Goal: Task Accomplishment & Management: Use online tool/utility

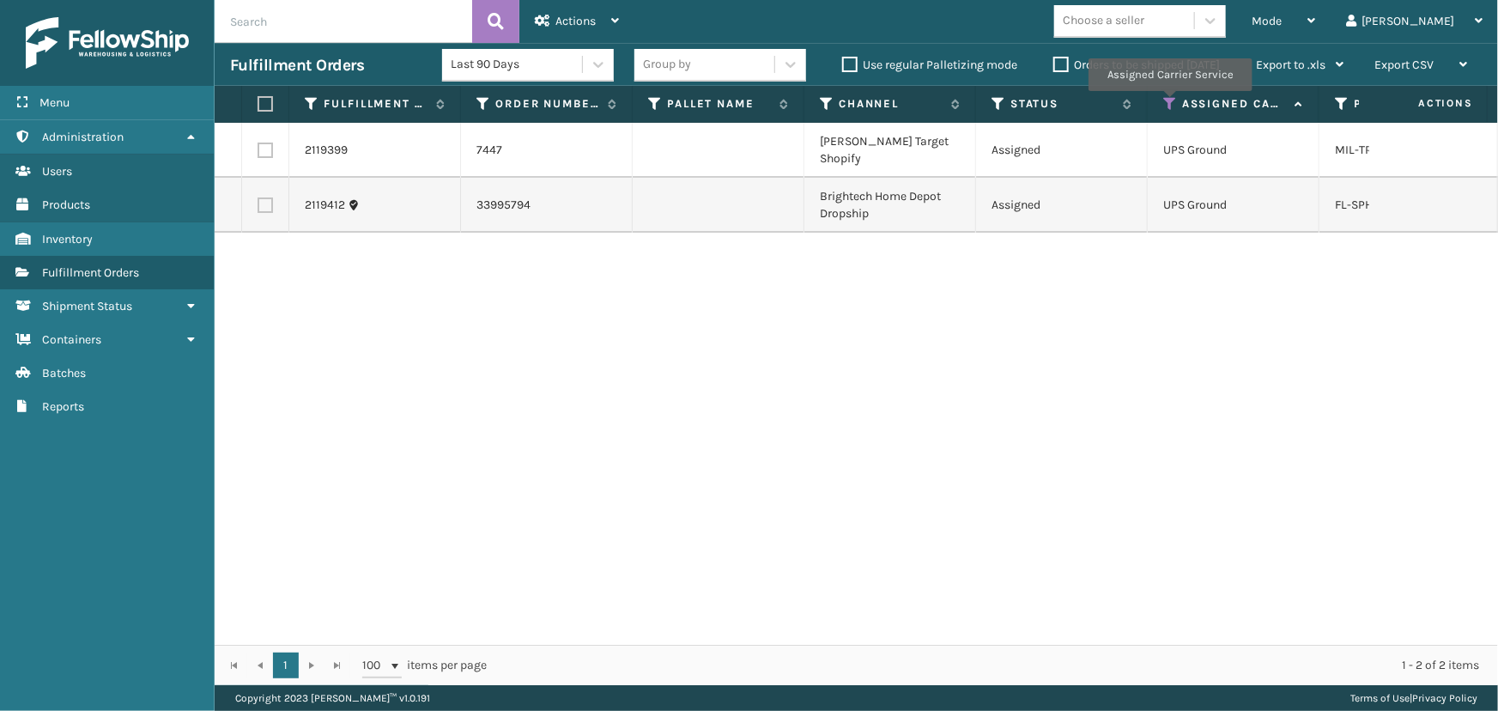
click at [1169, 103] on icon at bounding box center [1170, 103] width 14 height 15
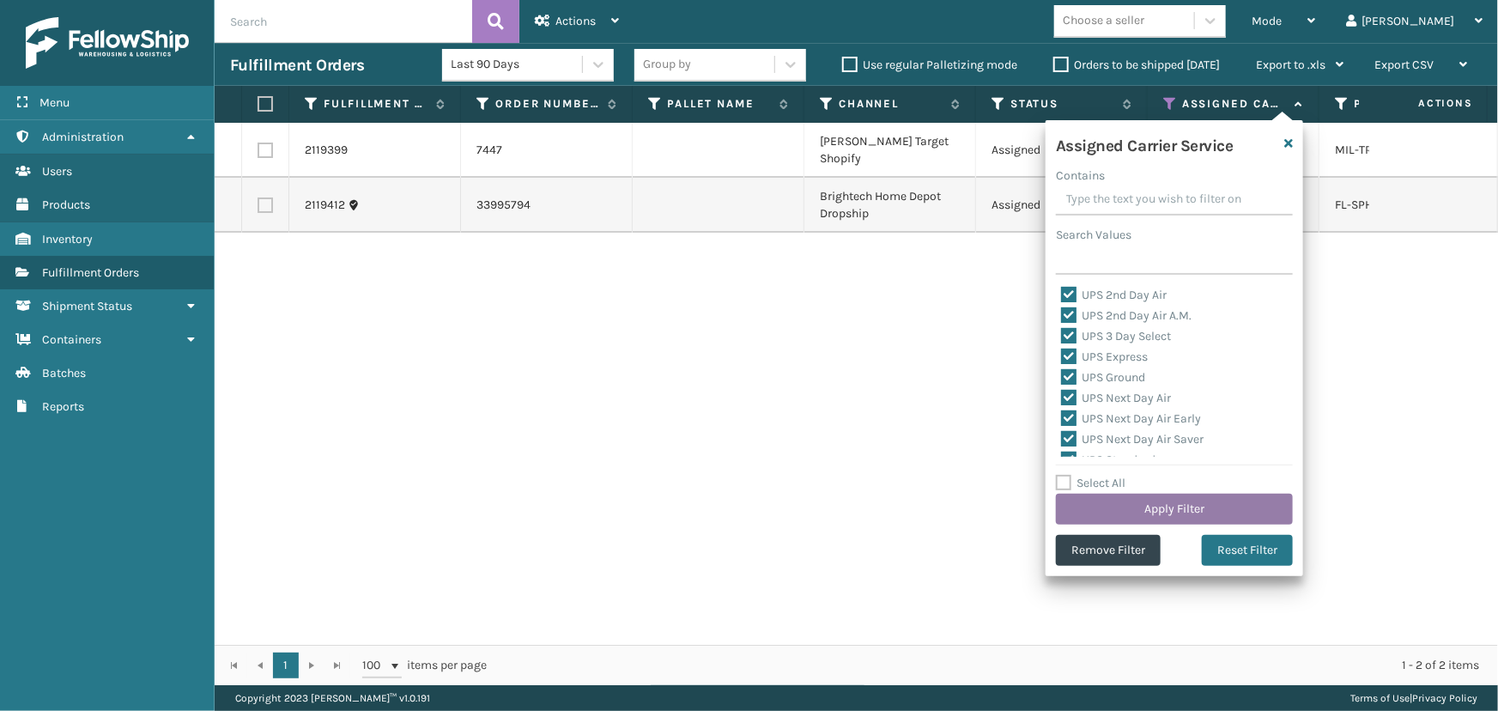
click at [1236, 499] on button "Apply Filter" at bounding box center [1174, 509] width 237 height 31
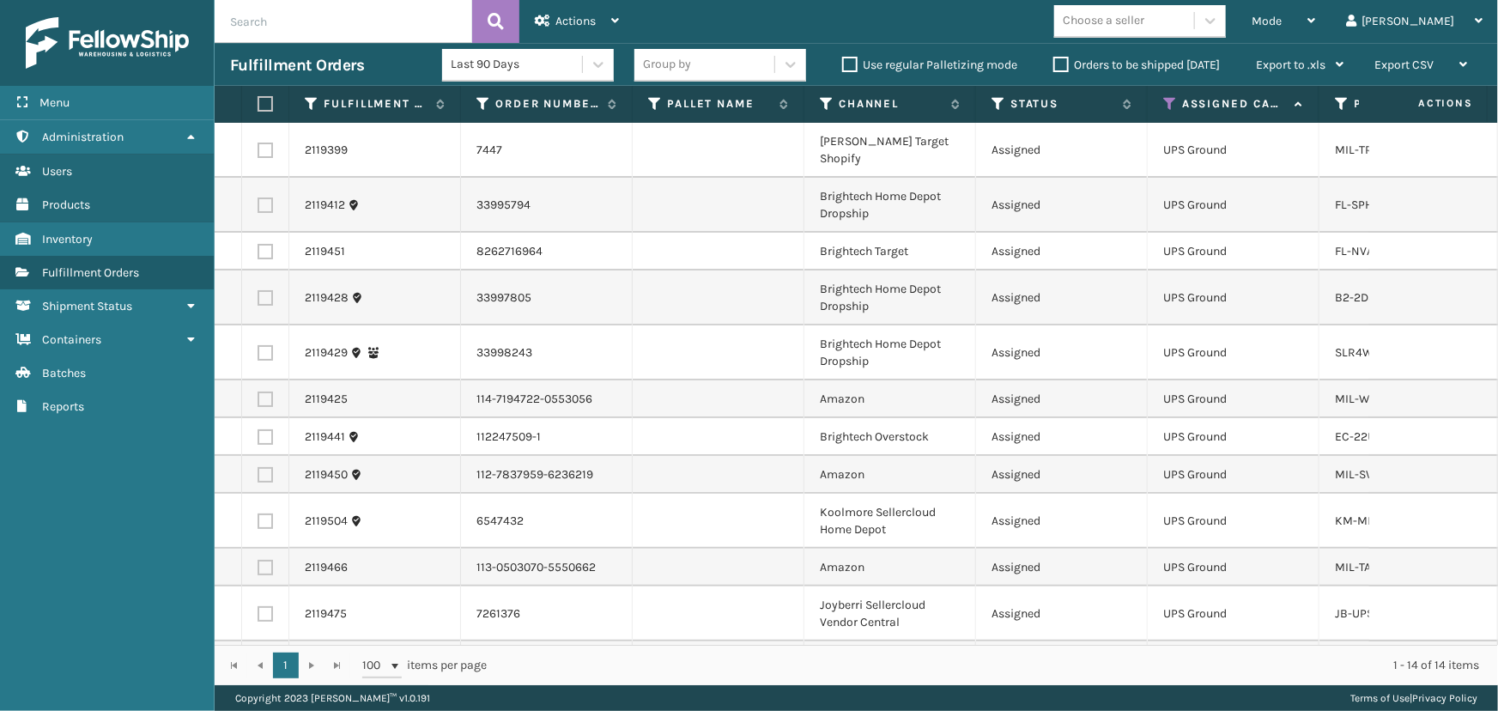
click at [1369, 458] on td at bounding box center [1433, 475] width 129 height 38
click at [1313, 21] on div "Mode Regular Mode Picking Mode Labeling Mode Exit Scan Mode" at bounding box center [1283, 21] width 94 height 43
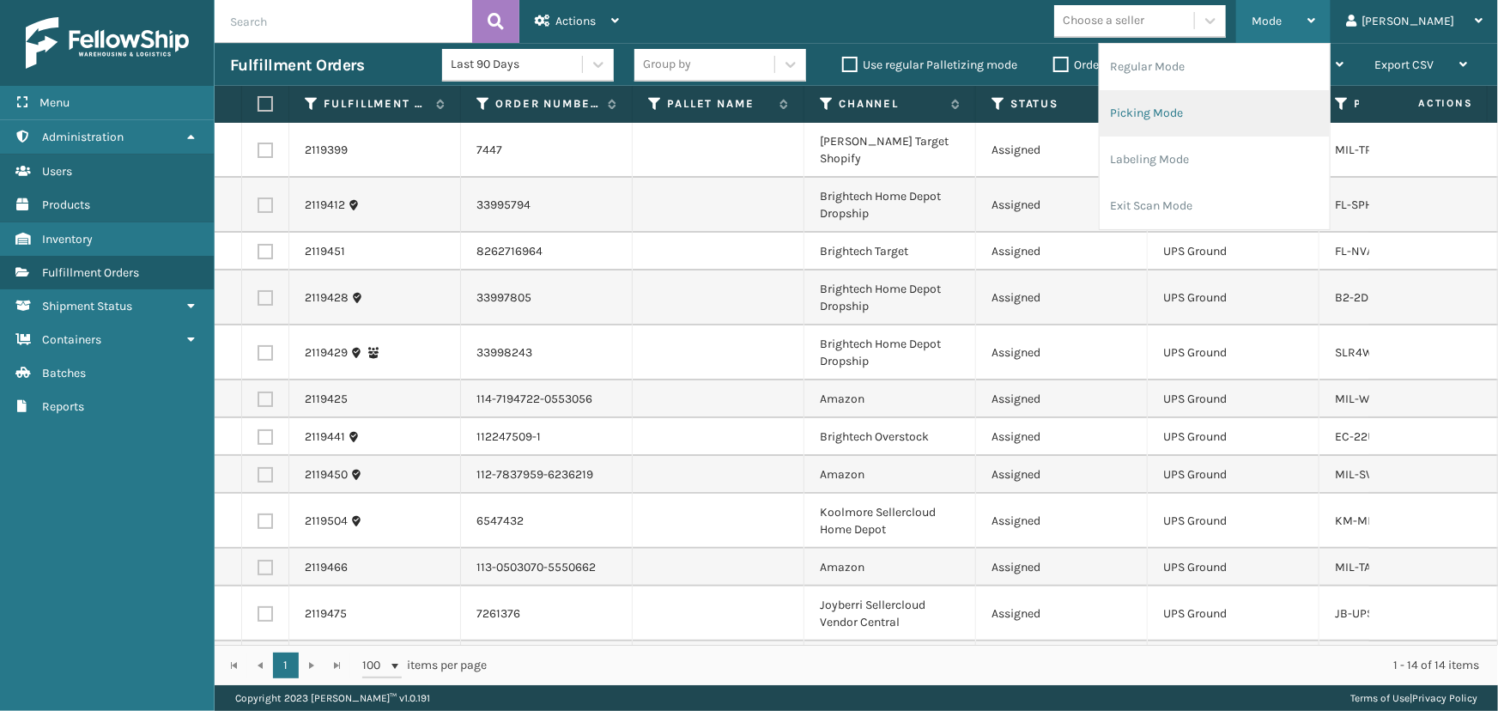
click at [1228, 115] on li "Picking Mode" at bounding box center [1215, 113] width 230 height 46
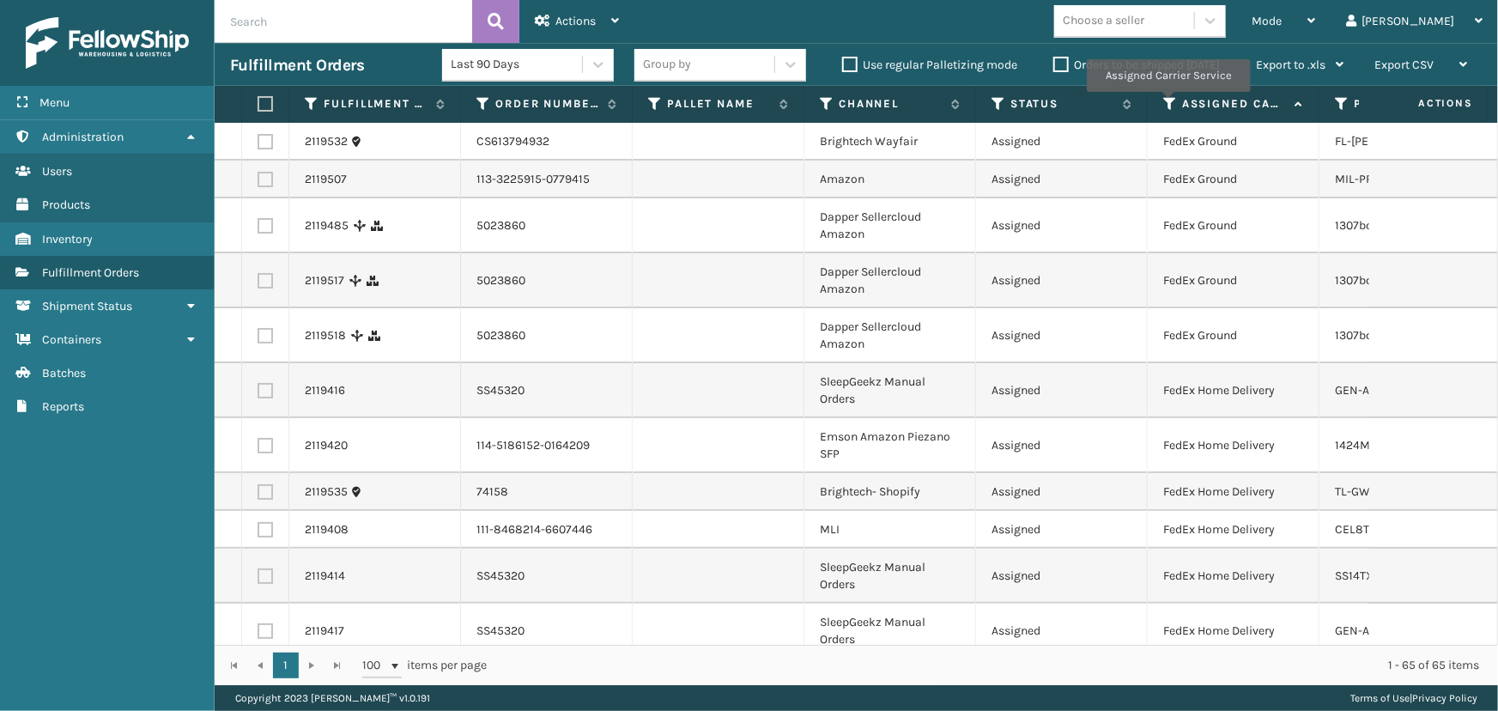
click at [1167, 104] on icon at bounding box center [1170, 103] width 14 height 15
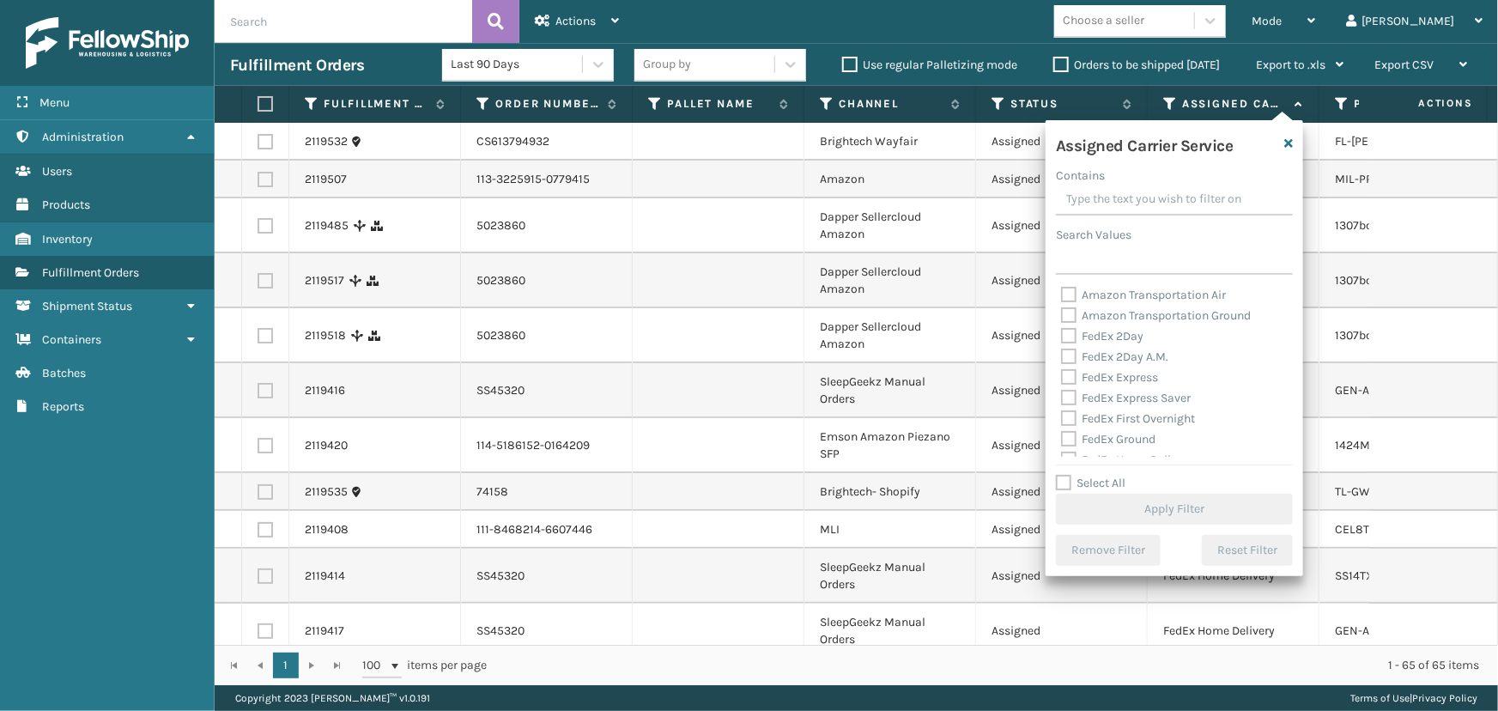
click at [1116, 334] on label "FedEx 2Day" at bounding box center [1102, 336] width 82 height 15
click at [1062, 334] on input "FedEx 2Day" at bounding box center [1061, 331] width 1 height 11
checkbox input "true"
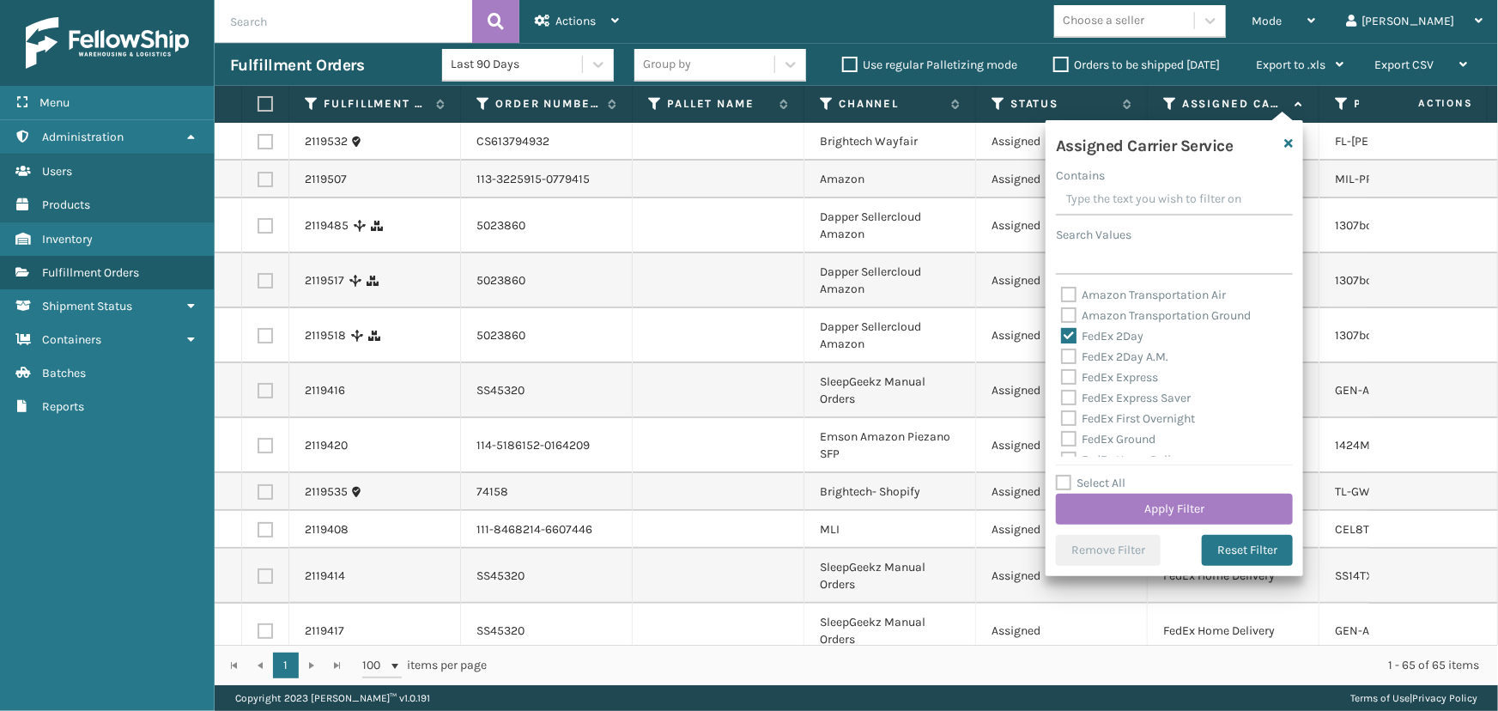
click at [1114, 355] on label "FedEx 2Day A.M." at bounding box center [1114, 356] width 107 height 15
click at [1062, 355] on input "FedEx 2Day A.M." at bounding box center [1061, 352] width 1 height 11
checkbox input "true"
click at [1117, 380] on label "FedEx Express" at bounding box center [1109, 377] width 97 height 15
click at [1120, 397] on label "FedEx Express Saver" at bounding box center [1126, 398] width 130 height 15
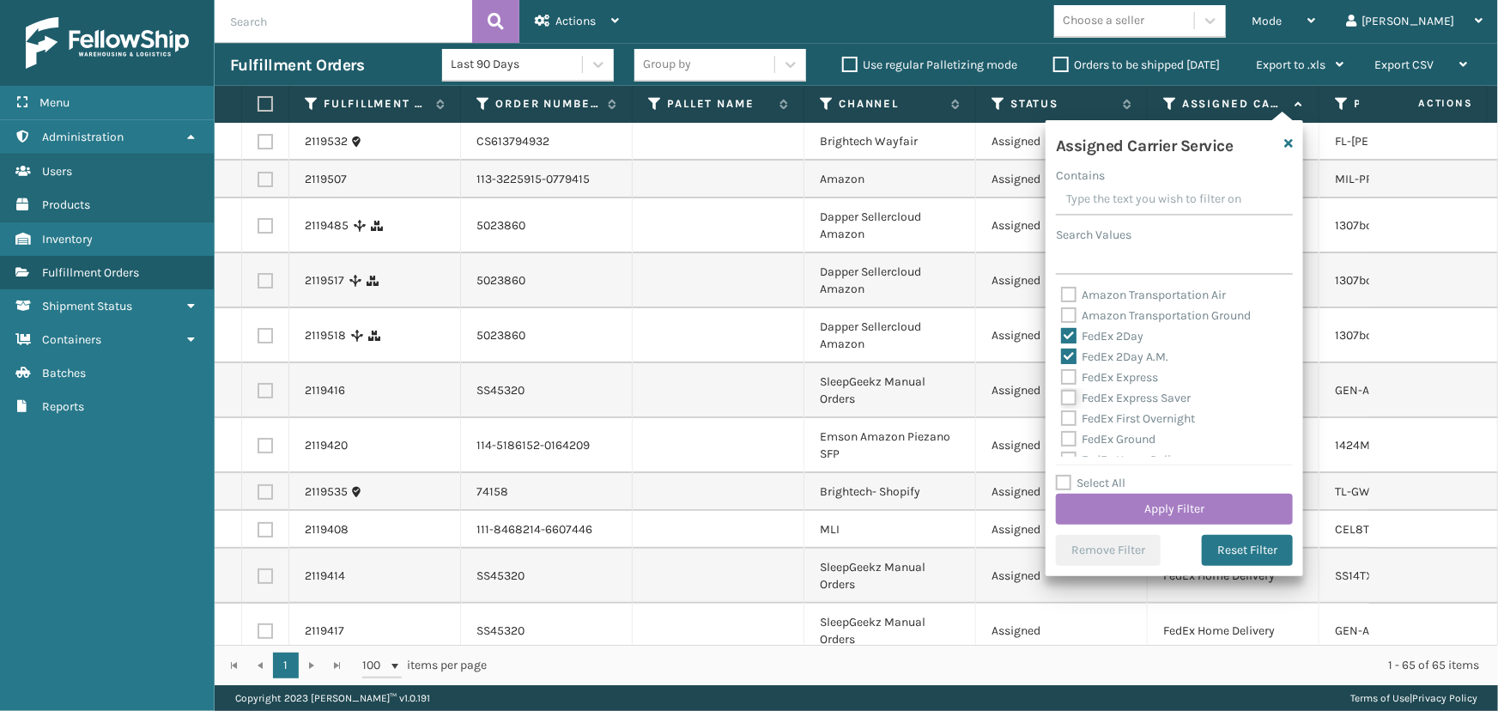
click at [1062, 397] on input "FedEx Express Saver" at bounding box center [1061, 393] width 1 height 11
checkbox input "true"
click at [1109, 376] on label "FedEx Express" at bounding box center [1109, 377] width 97 height 15
click at [1062, 376] on input "FedEx Express" at bounding box center [1061, 372] width 1 height 11
checkbox input "true"
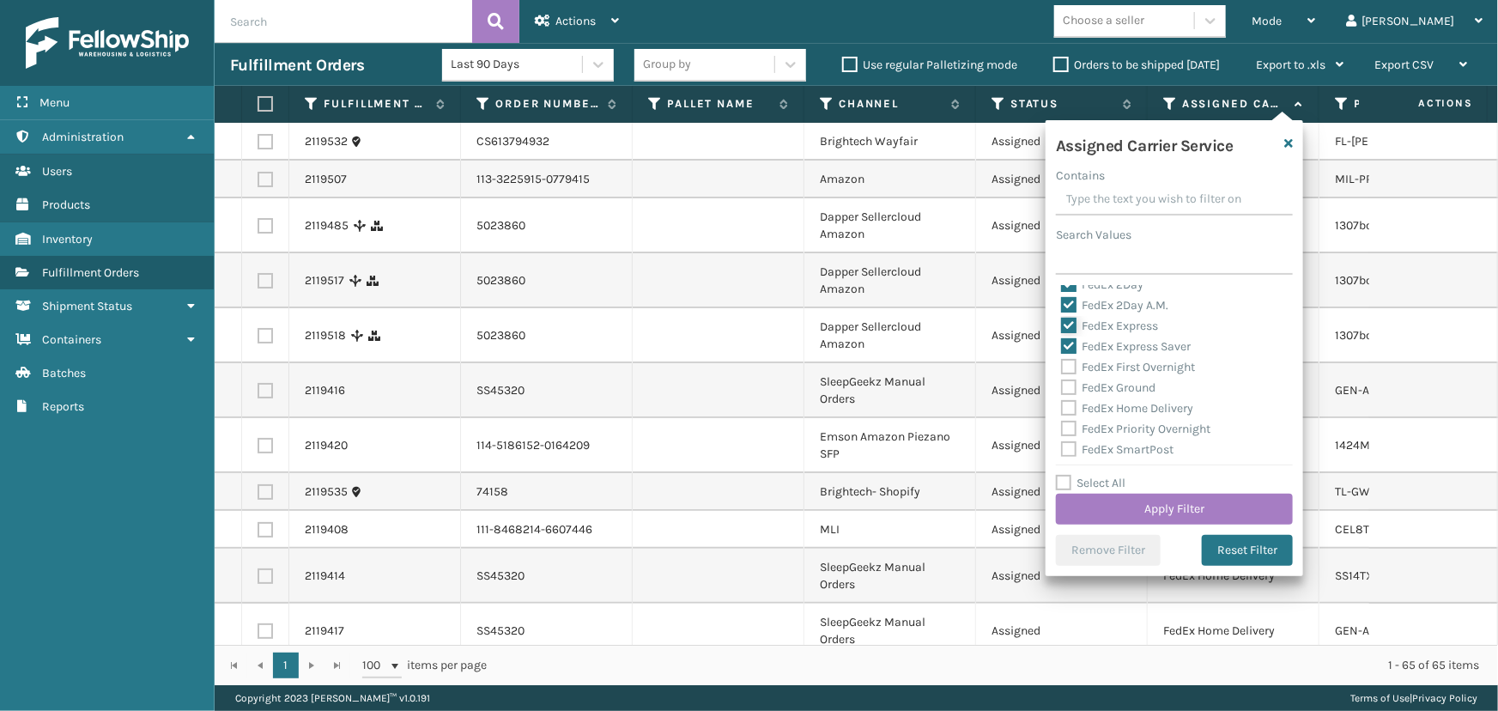
scroll to position [77, 0]
click at [1105, 340] on label "FedEx First Overnight" at bounding box center [1128, 341] width 134 height 15
click at [1062, 340] on input "FedEx First Overnight" at bounding box center [1061, 336] width 1 height 11
checkbox input "true"
click at [1107, 358] on label "FedEx Ground" at bounding box center [1108, 362] width 94 height 15
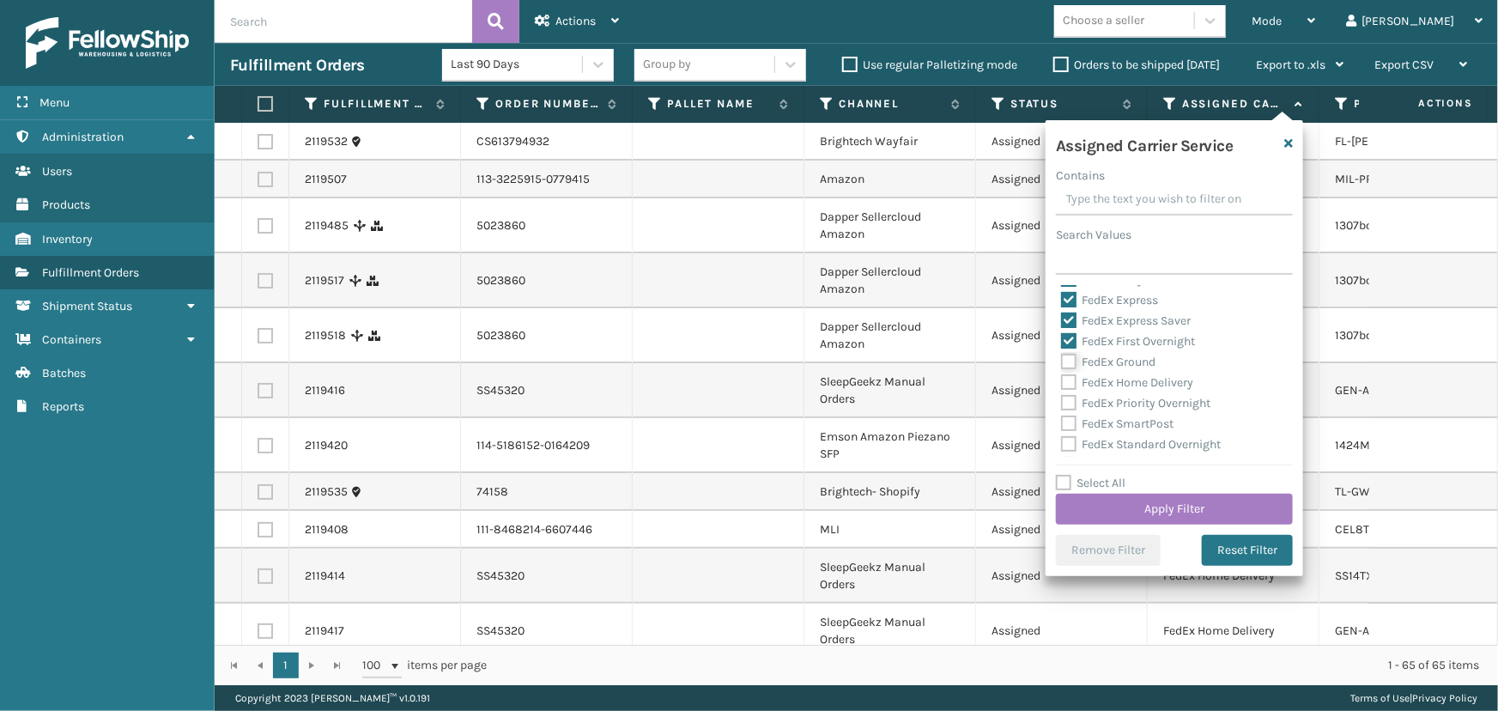
click at [1062, 358] on input "FedEx Ground" at bounding box center [1061, 357] width 1 height 11
checkbox input "true"
click at [1116, 380] on label "FedEx Home Delivery" at bounding box center [1127, 382] width 132 height 15
click at [1062, 380] on input "FedEx Home Delivery" at bounding box center [1061, 378] width 1 height 11
checkbox input "true"
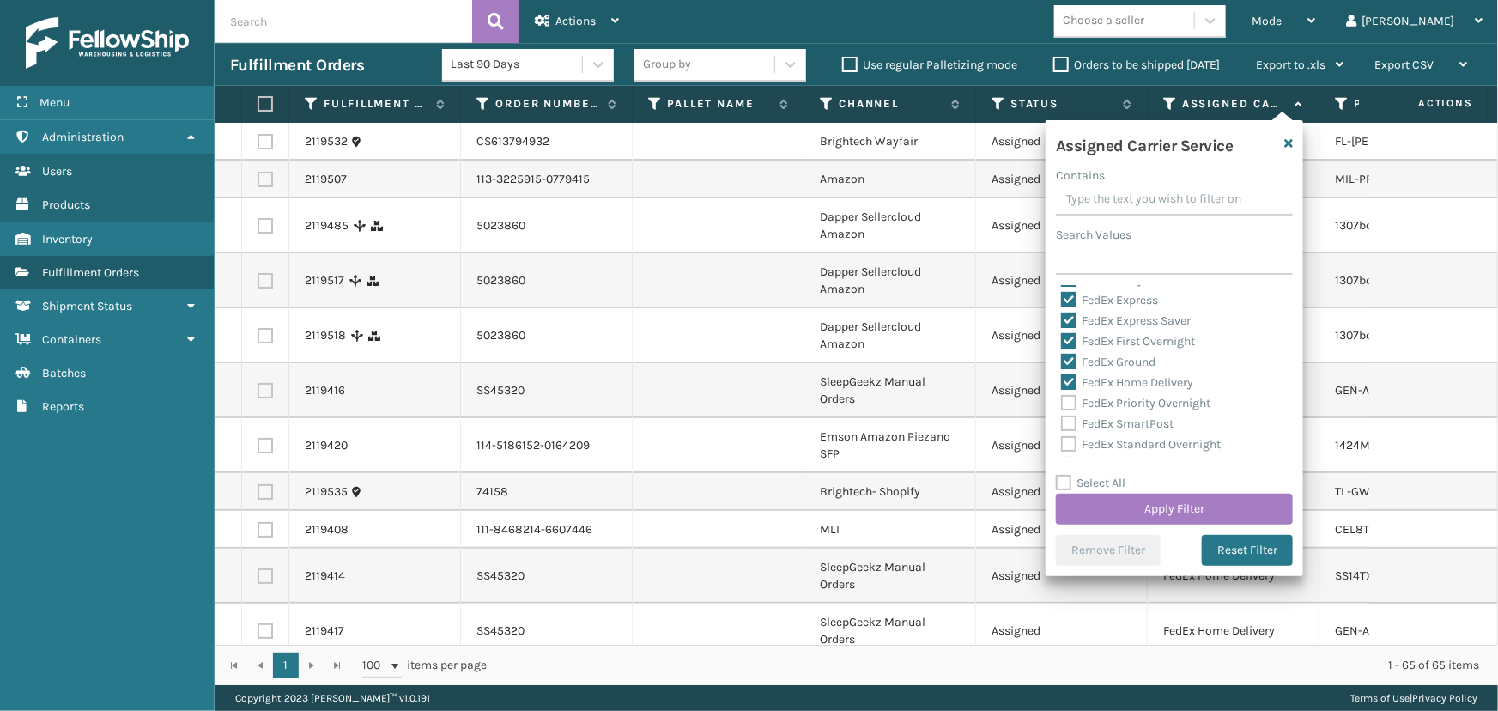
drag, startPoint x: 1123, startPoint y: 397, endPoint x: 1123, endPoint y: 406, distance: 9.4
click at [1123, 397] on label "FedEx Priority Overnight" at bounding box center [1135, 403] width 149 height 15
click at [1062, 397] on input "FedEx Priority Overnight" at bounding box center [1061, 398] width 1 height 11
checkbox input "true"
click at [1121, 423] on label "FedEx SmartPost" at bounding box center [1117, 423] width 112 height 15
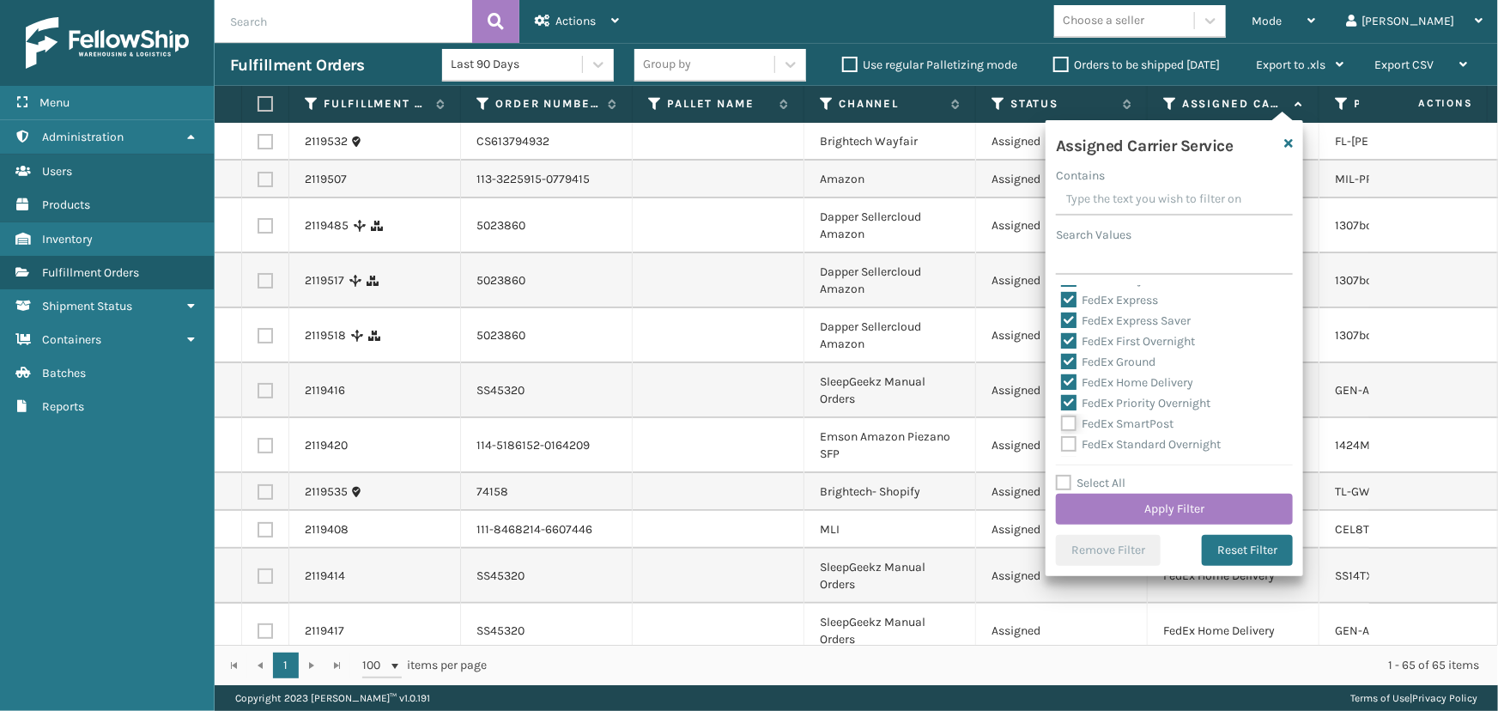
click at [1062, 423] on input "FedEx SmartPost" at bounding box center [1061, 419] width 1 height 11
checkbox input "true"
click at [1135, 440] on div "FedEx Standard Overnight" at bounding box center [1174, 444] width 227 height 21
click at [1110, 370] on label "FedEx Standard Overnight" at bounding box center [1141, 366] width 160 height 15
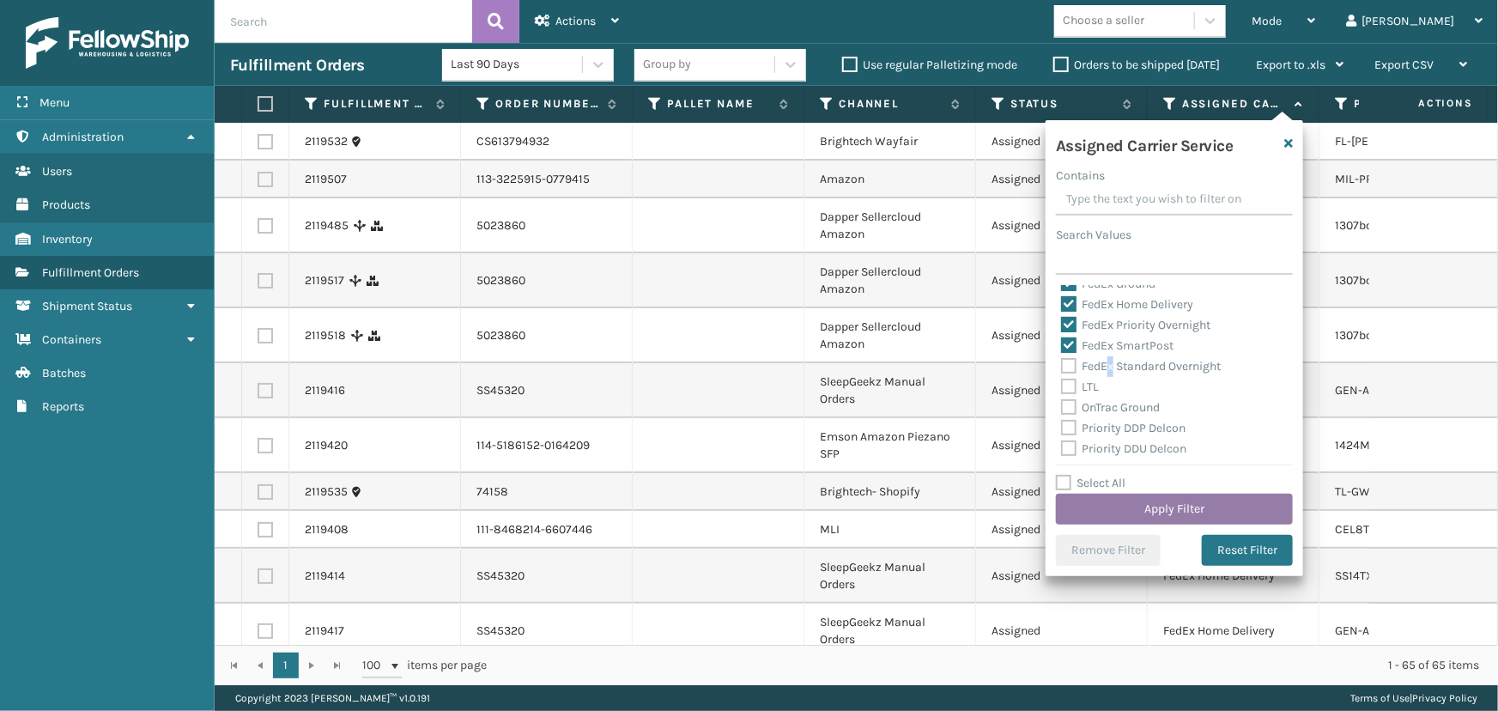
click at [1167, 500] on button "Apply Filter" at bounding box center [1174, 509] width 237 height 31
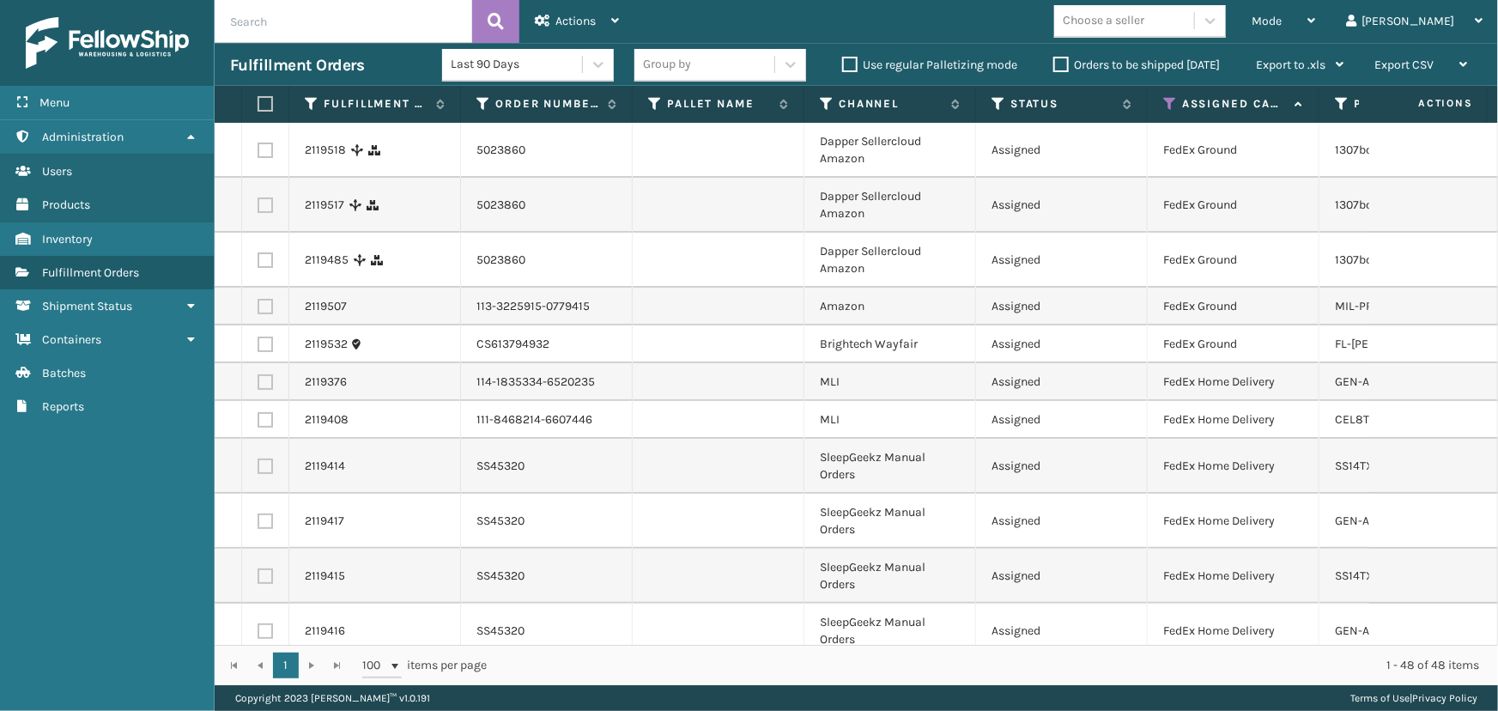
click at [268, 102] on label at bounding box center [263, 103] width 10 height 15
click at [258, 102] on input "checkbox" at bounding box center [258, 104] width 1 height 11
checkbox input "true"
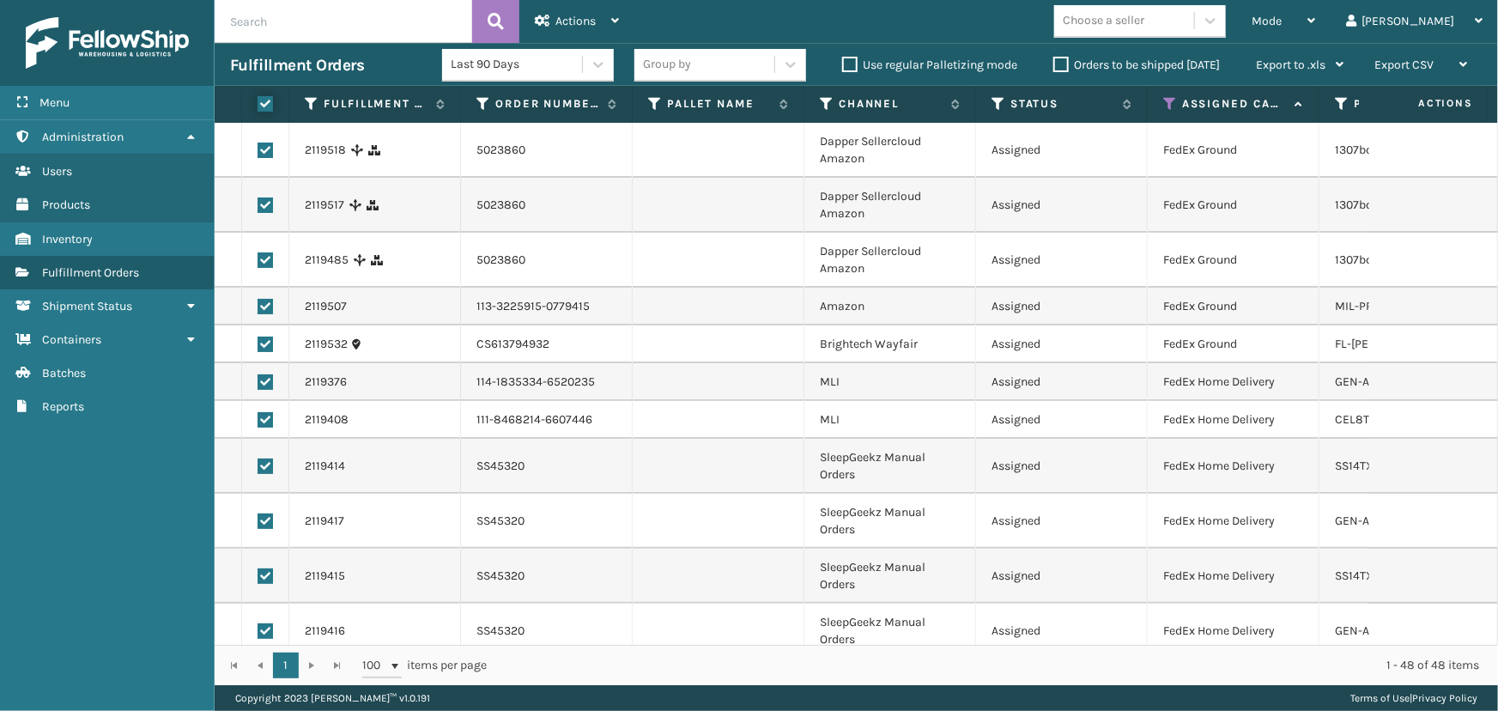
checkbox input "true"
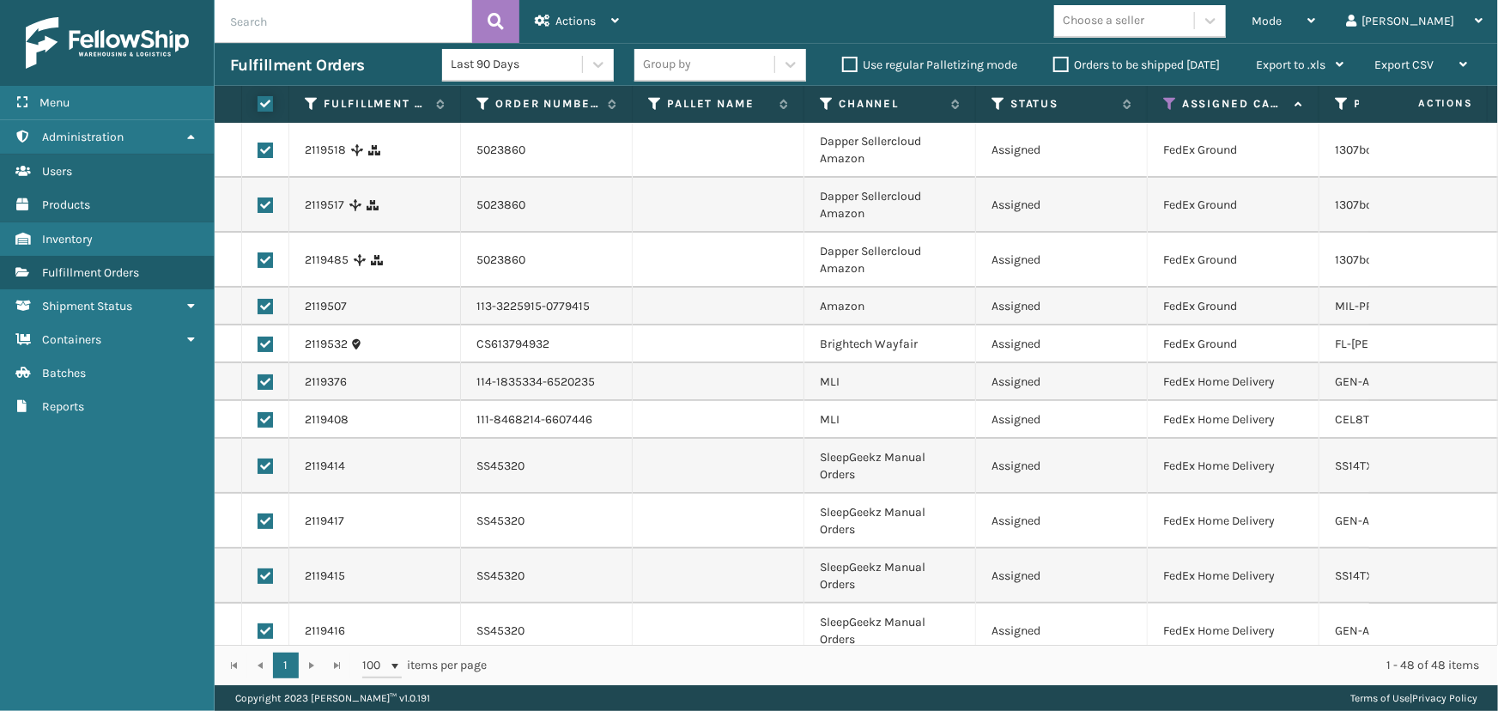
checkbox input "true"
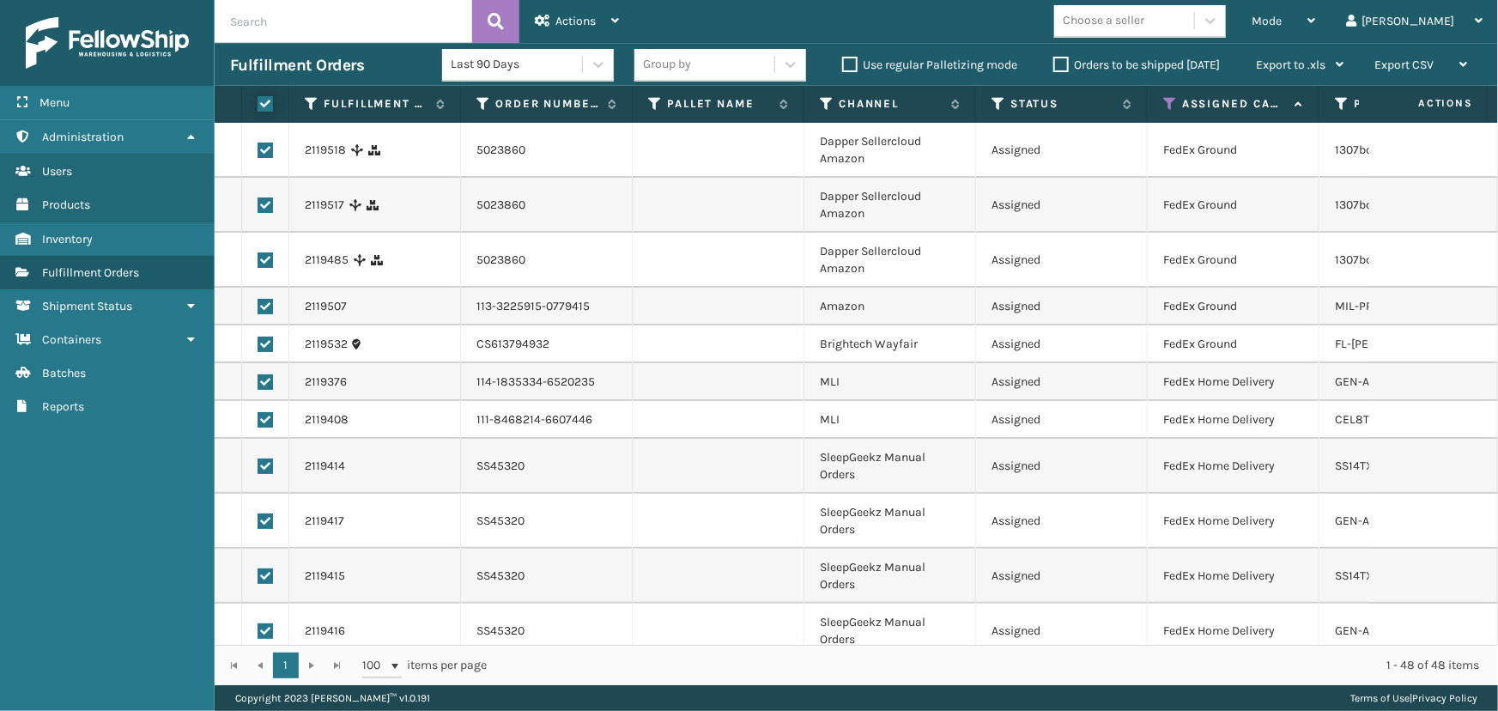
checkbox input "true"
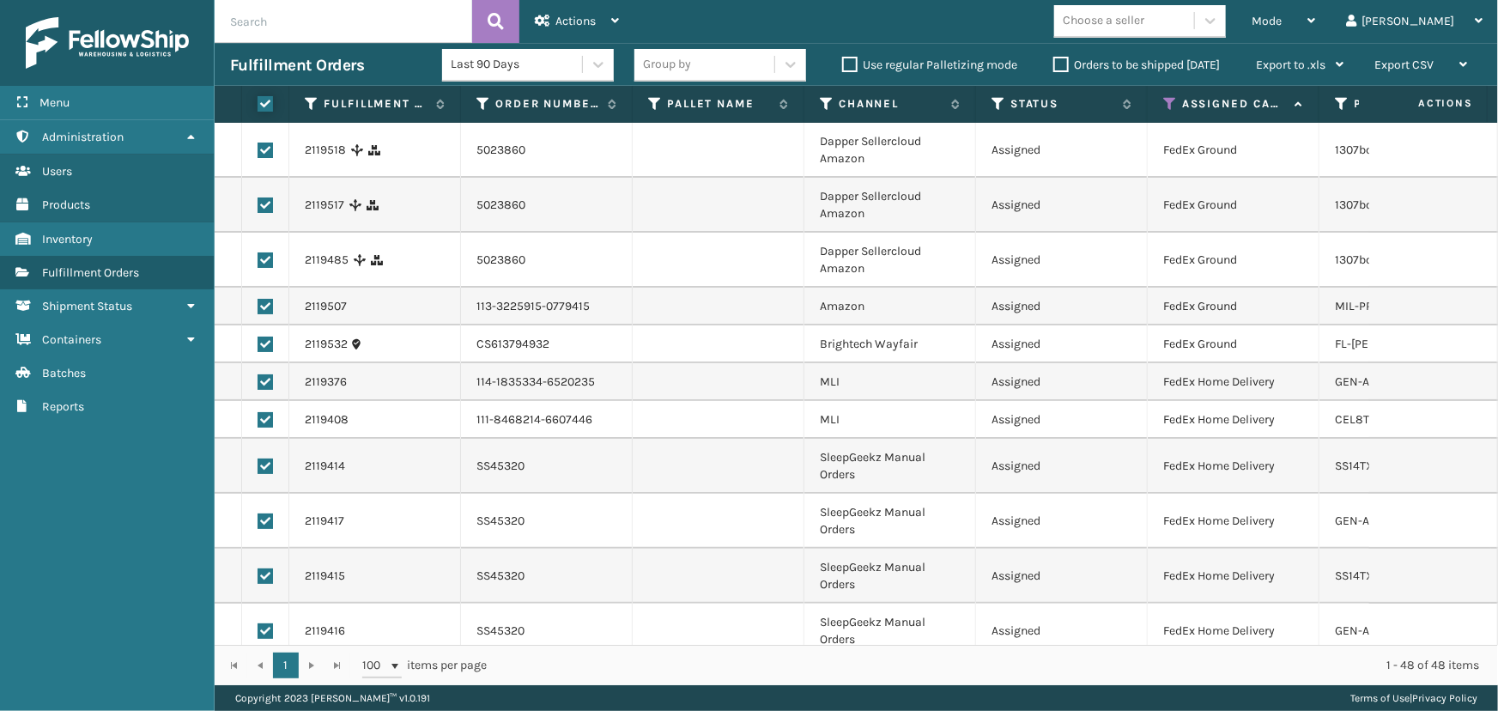
checkbox input "true"
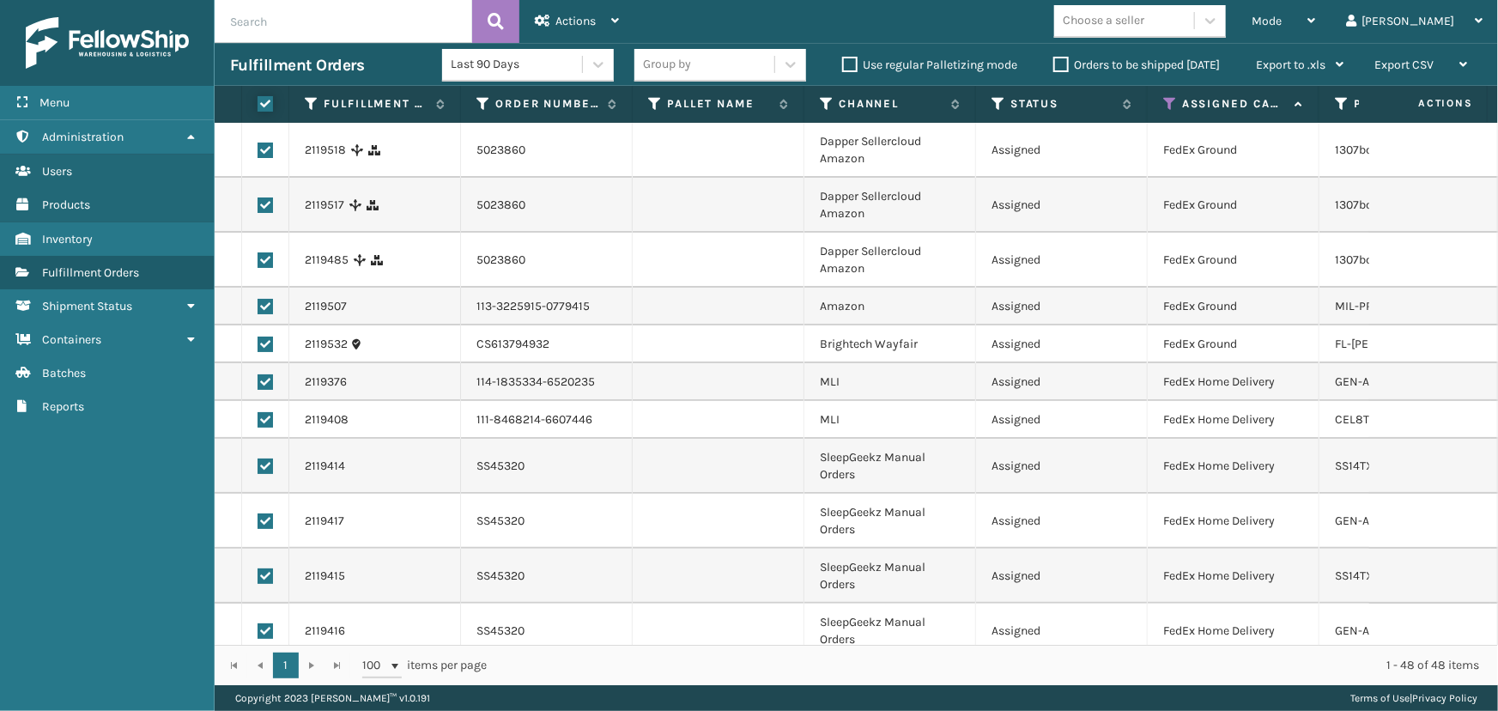
checkbox input "true"
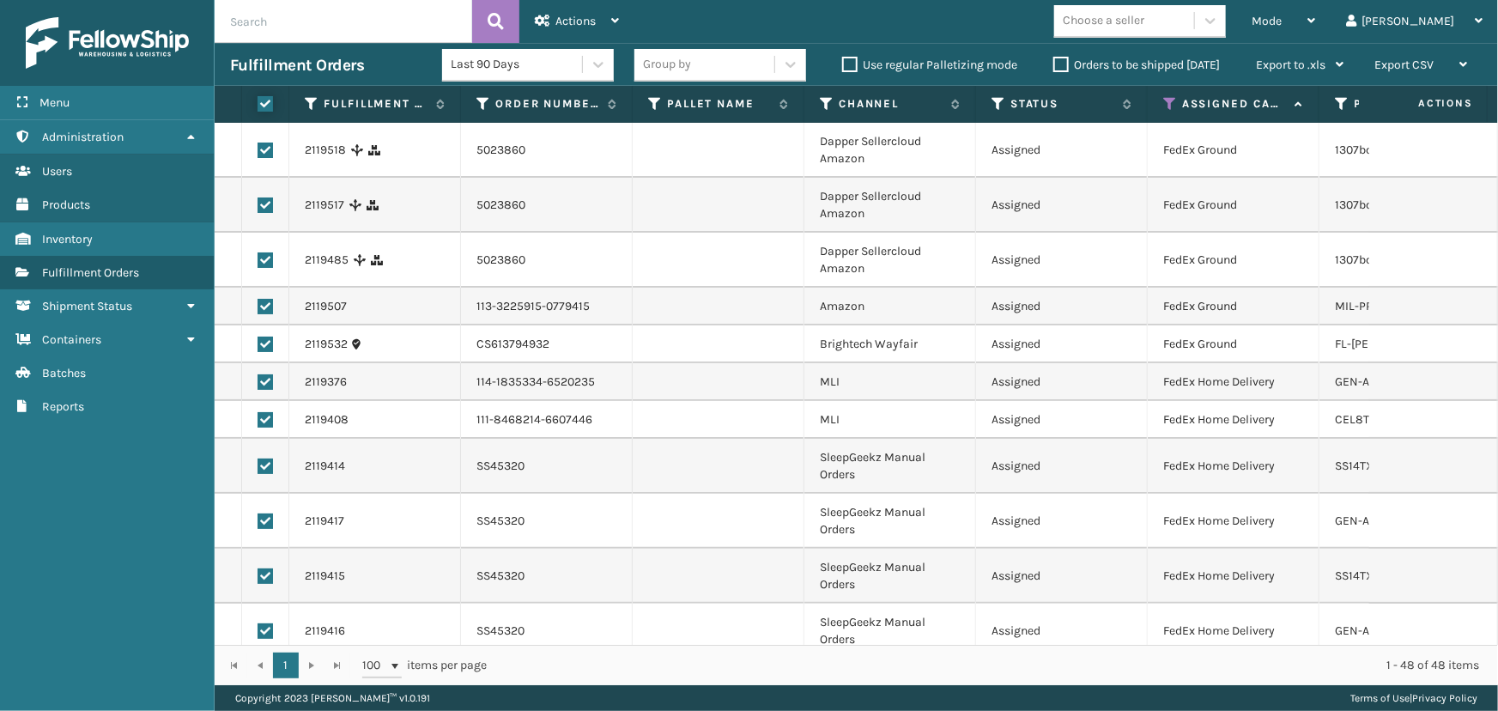
checkbox input "true"
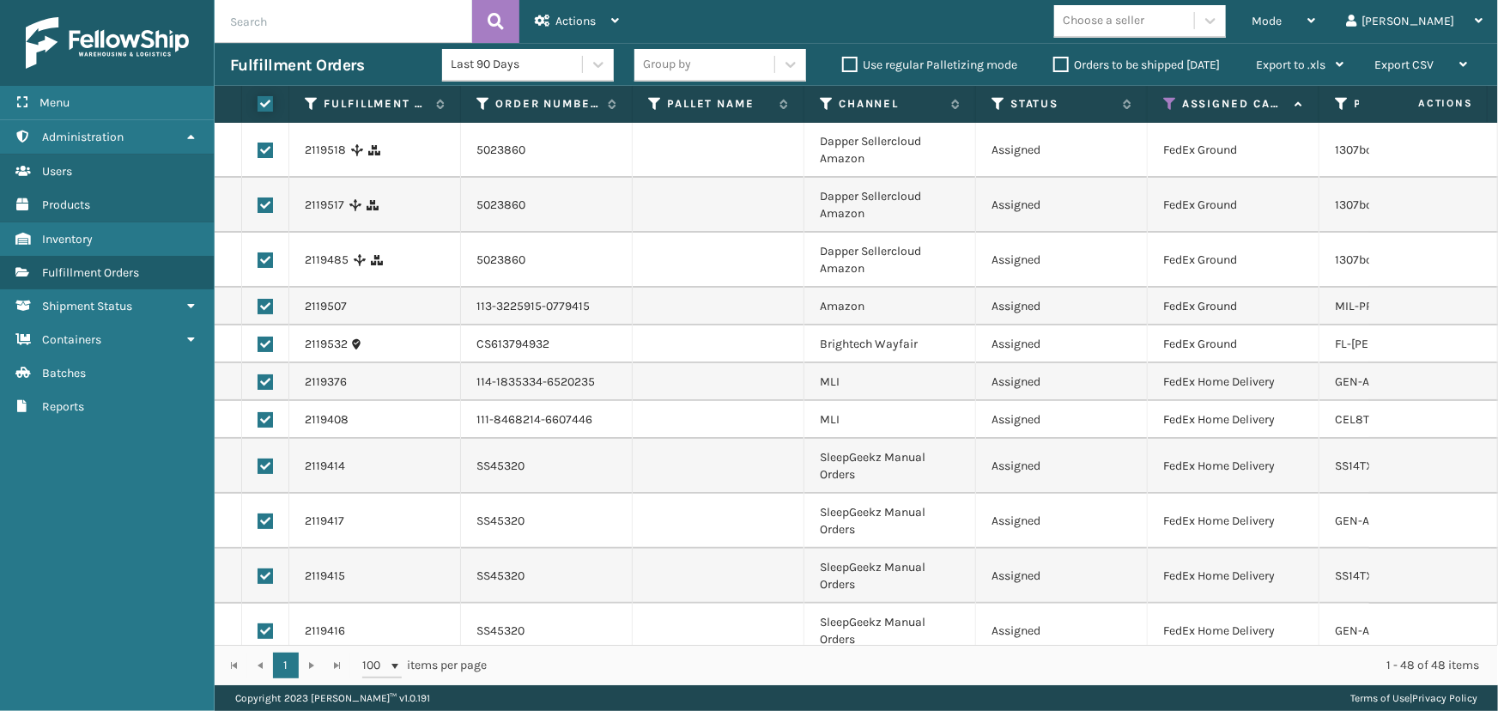
checkbox input "true"
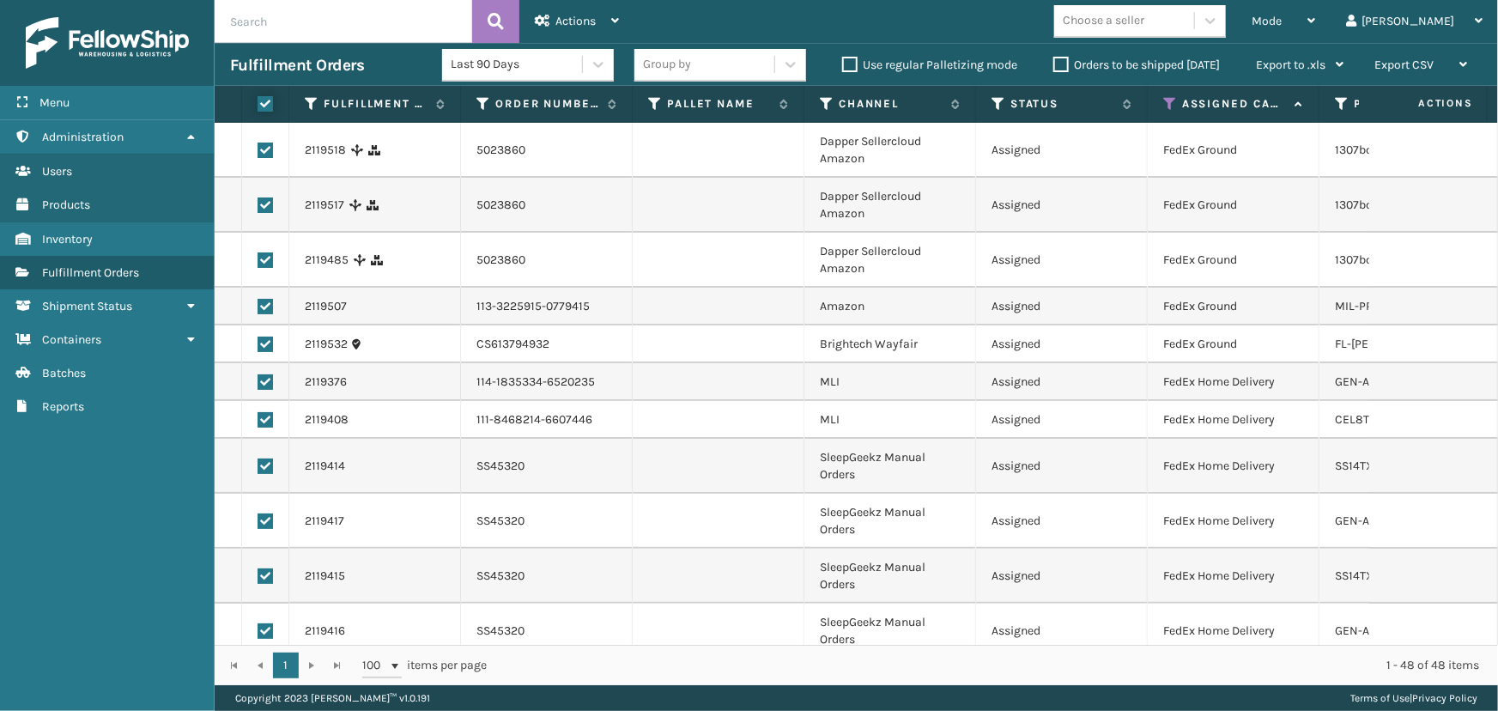
checkbox input "true"
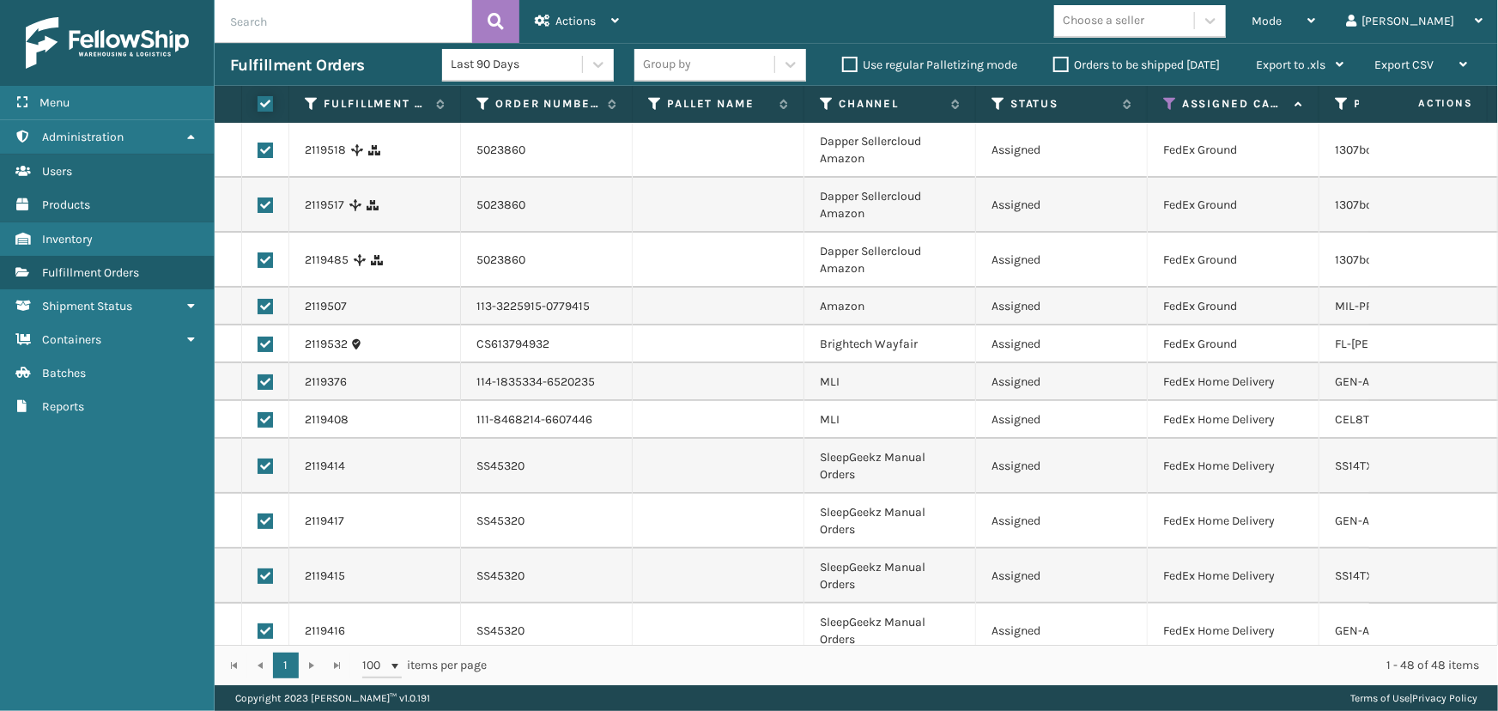
checkbox input "true"
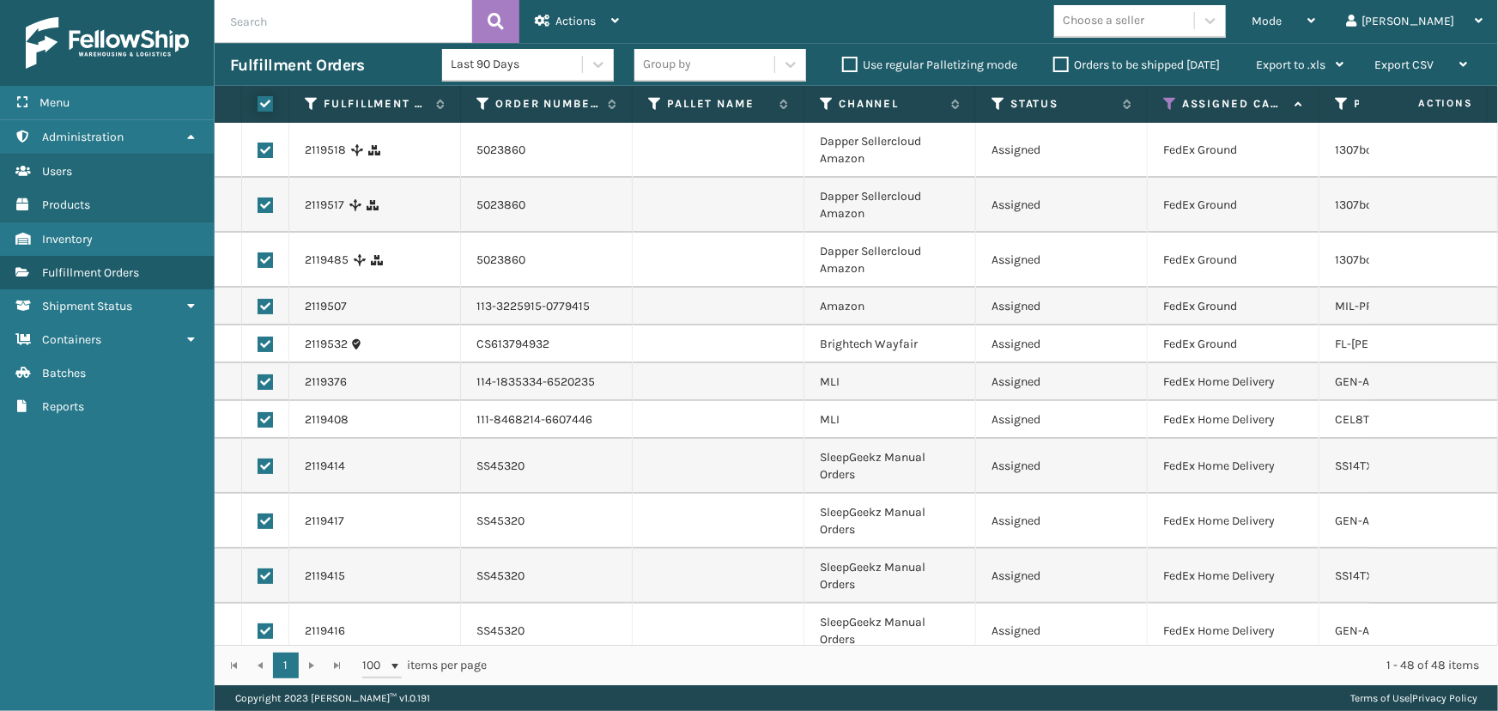
checkbox input "true"
click at [581, 9] on div "Actions" at bounding box center [577, 21] width 84 height 43
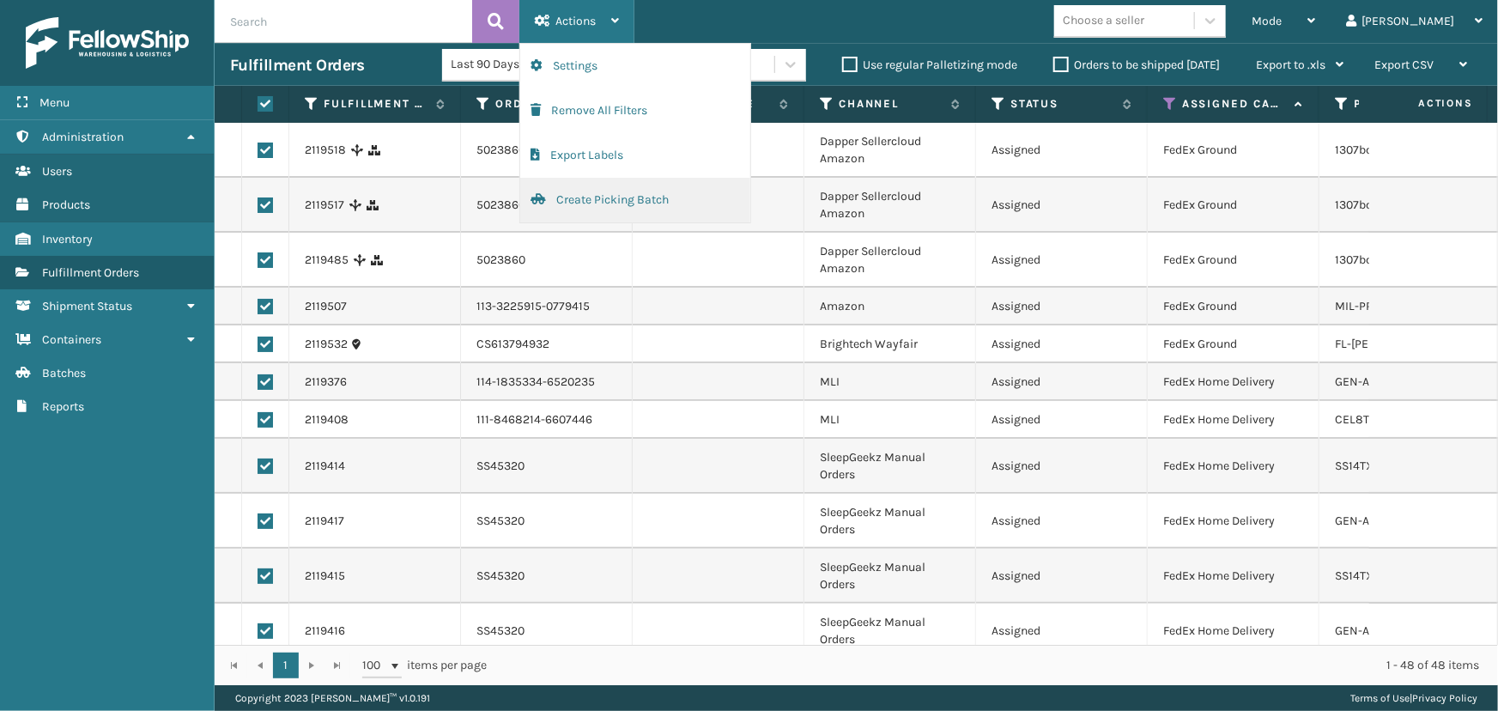
click at [561, 212] on button "Create Picking Batch" at bounding box center [635, 200] width 230 height 45
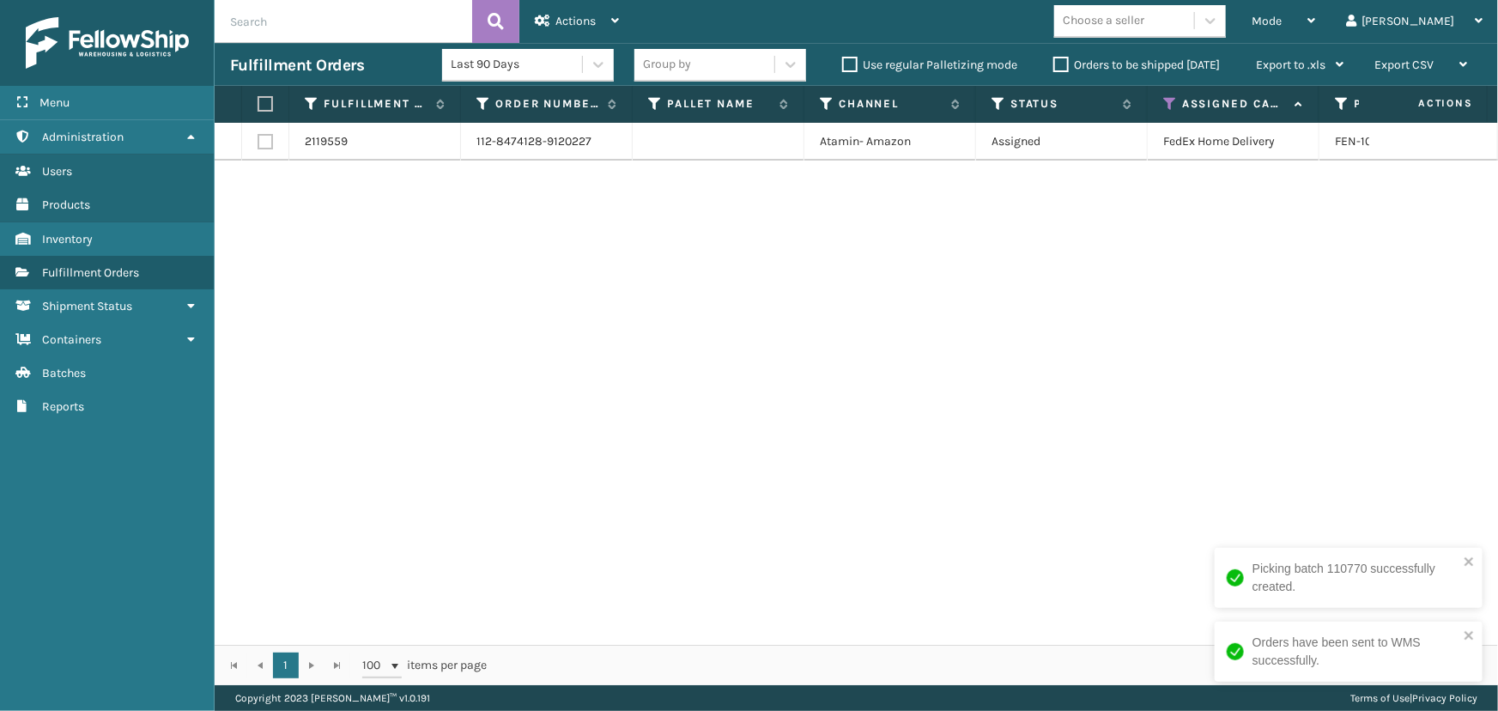
click at [1167, 102] on icon at bounding box center [1170, 103] width 14 height 15
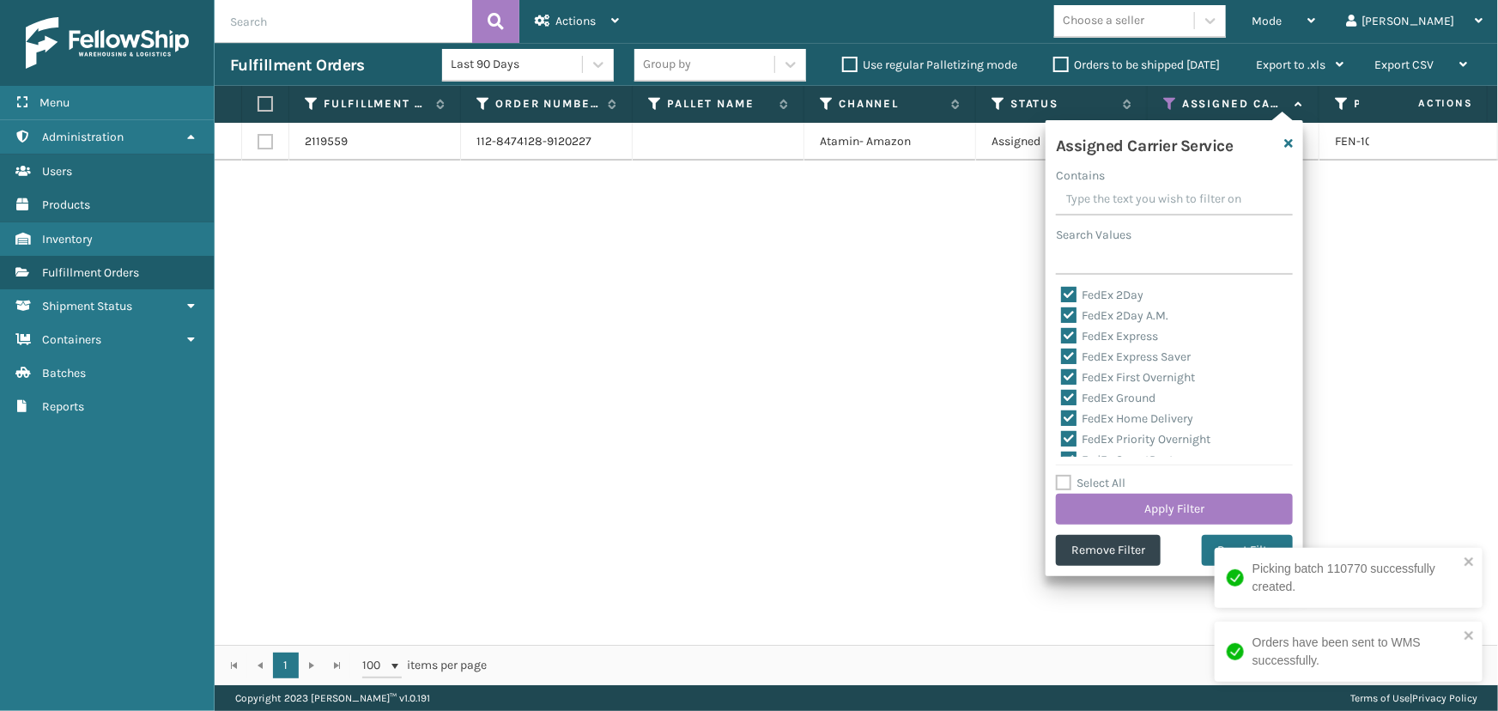
click at [1104, 488] on label "Select All" at bounding box center [1091, 483] width 70 height 15
click at [1104, 475] on input "Select All" at bounding box center [1185, 474] width 258 height 2
checkbox input "true"
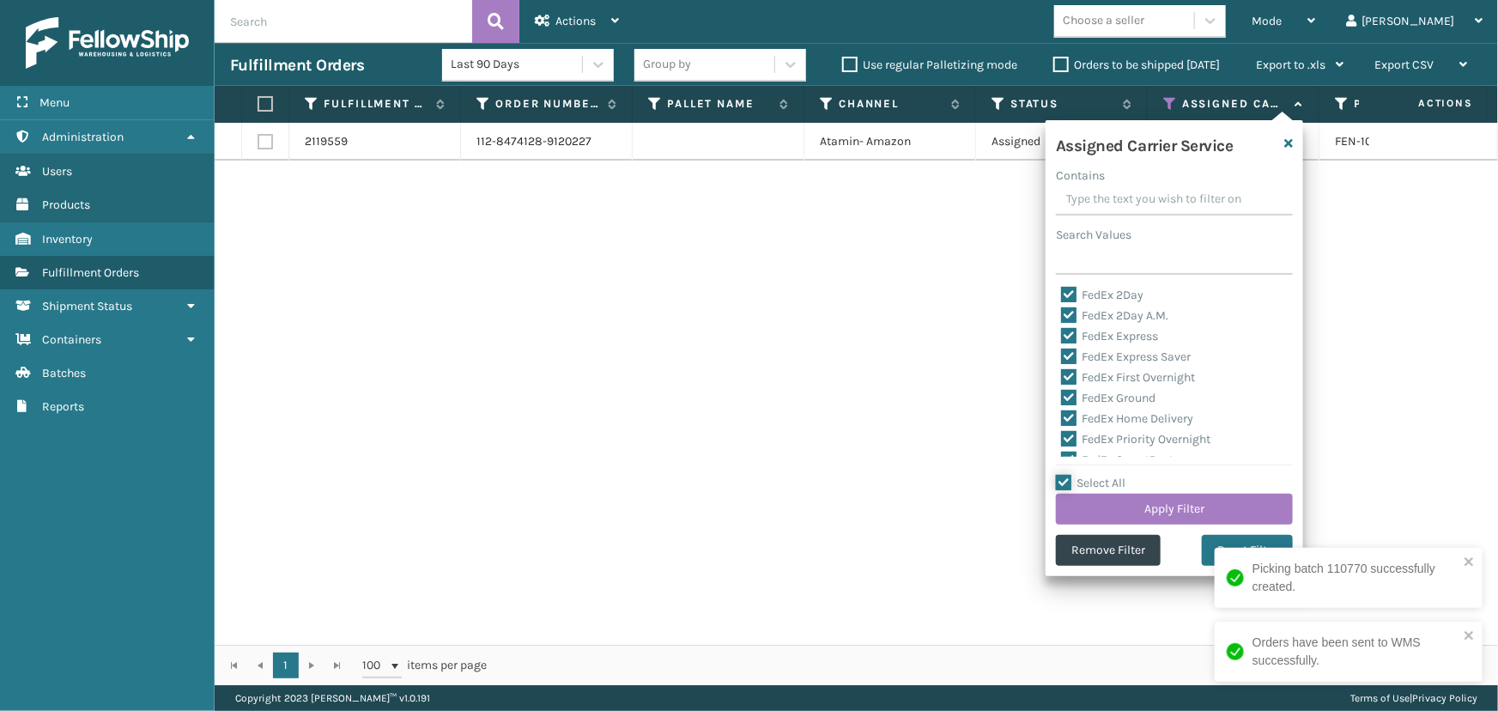
checkbox input "true"
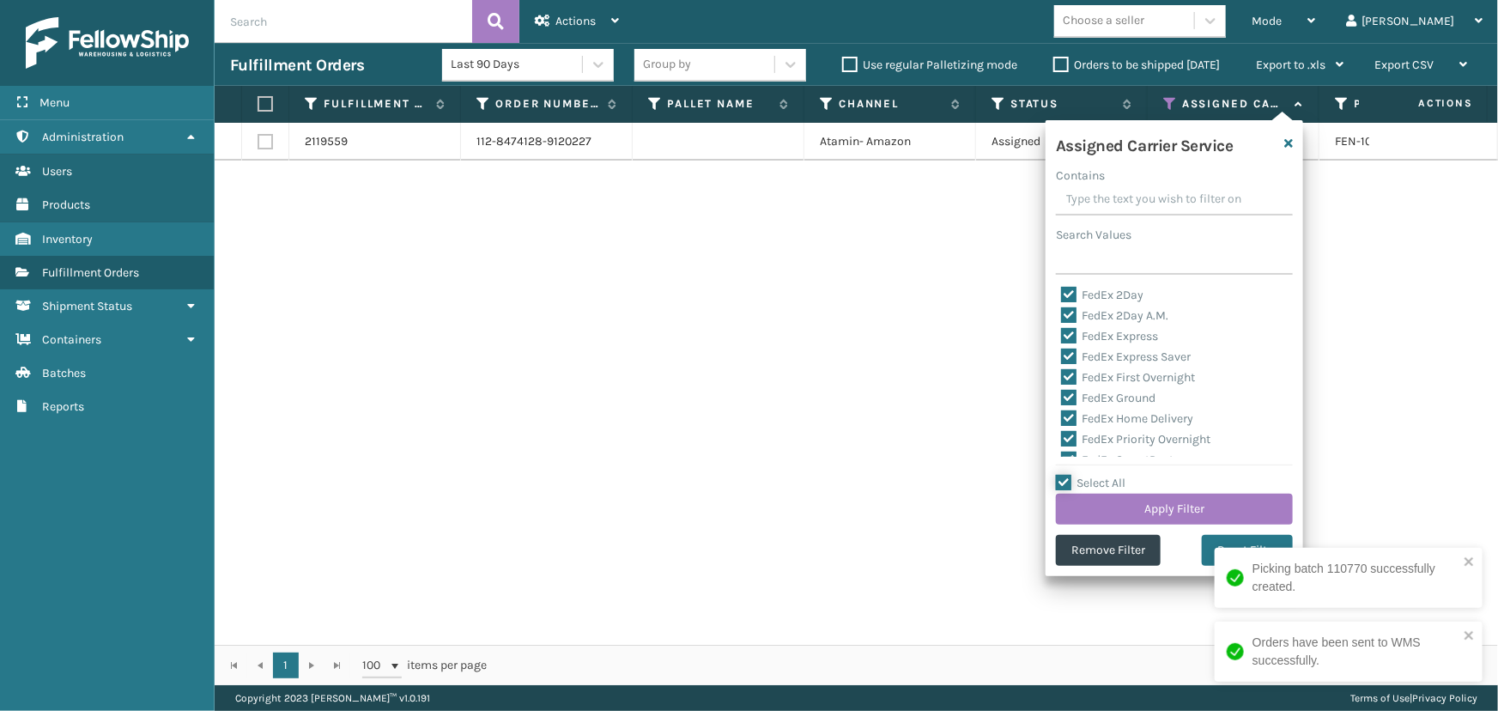
checkbox input "true"
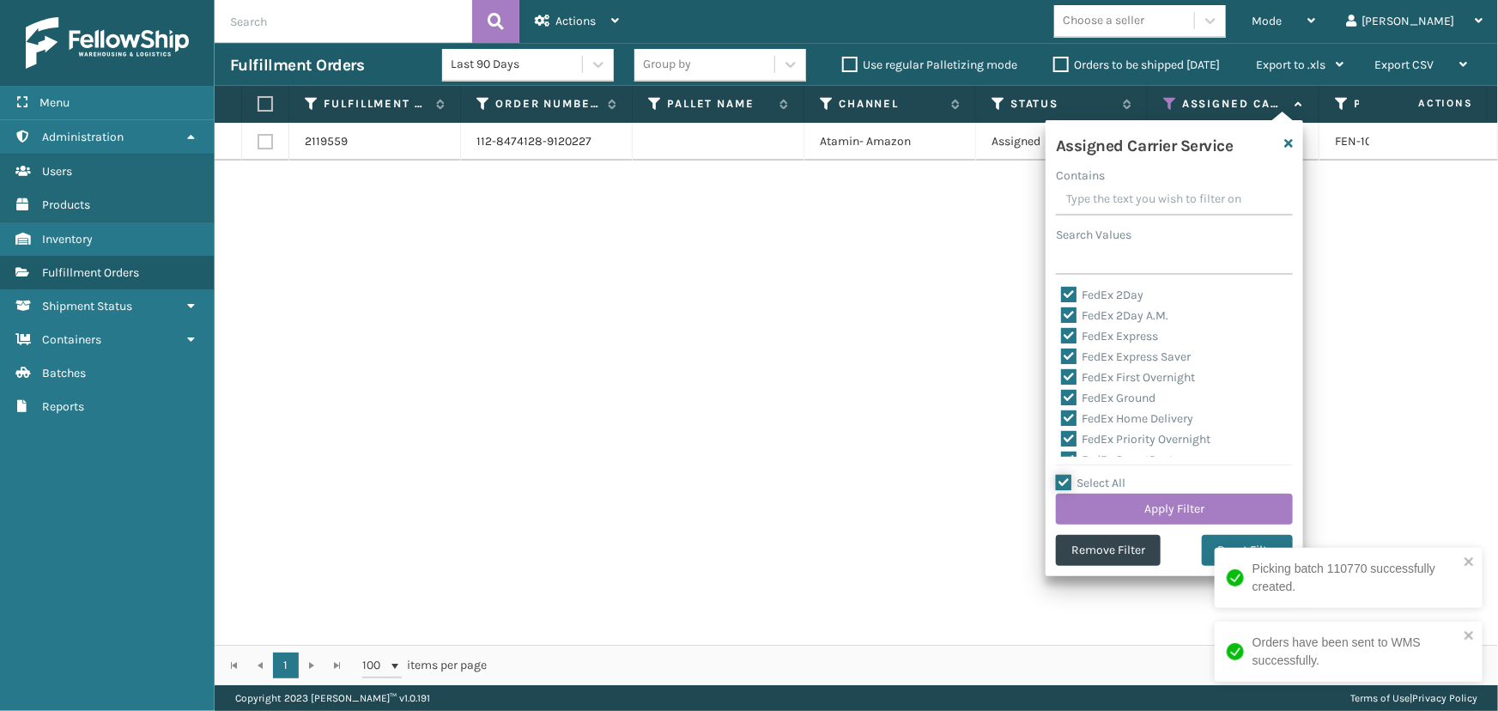
checkbox input "true"
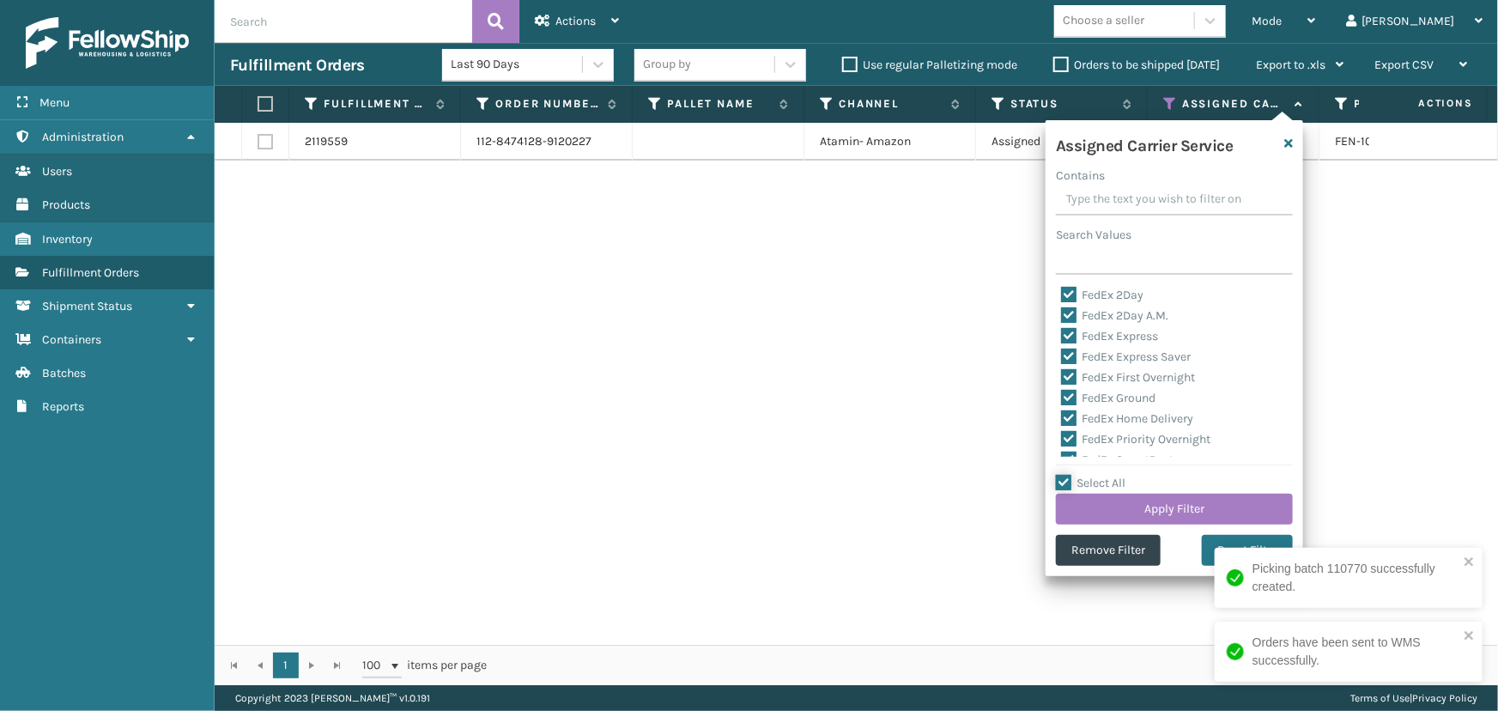
checkbox input "true"
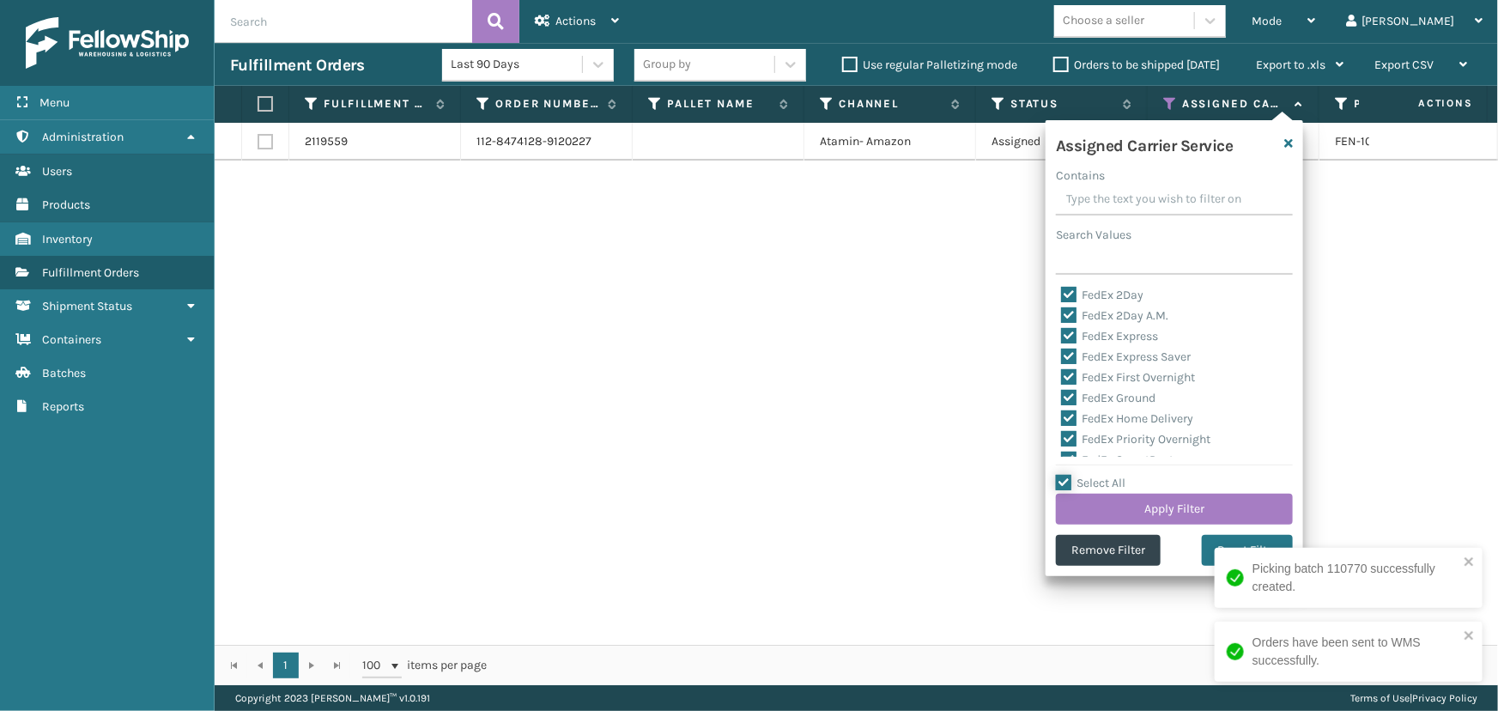
checkbox input "true"
click at [1104, 488] on label "Select All" at bounding box center [1091, 483] width 70 height 15
click at [1104, 475] on input "Select All" at bounding box center [1185, 474] width 258 height 2
checkbox input "false"
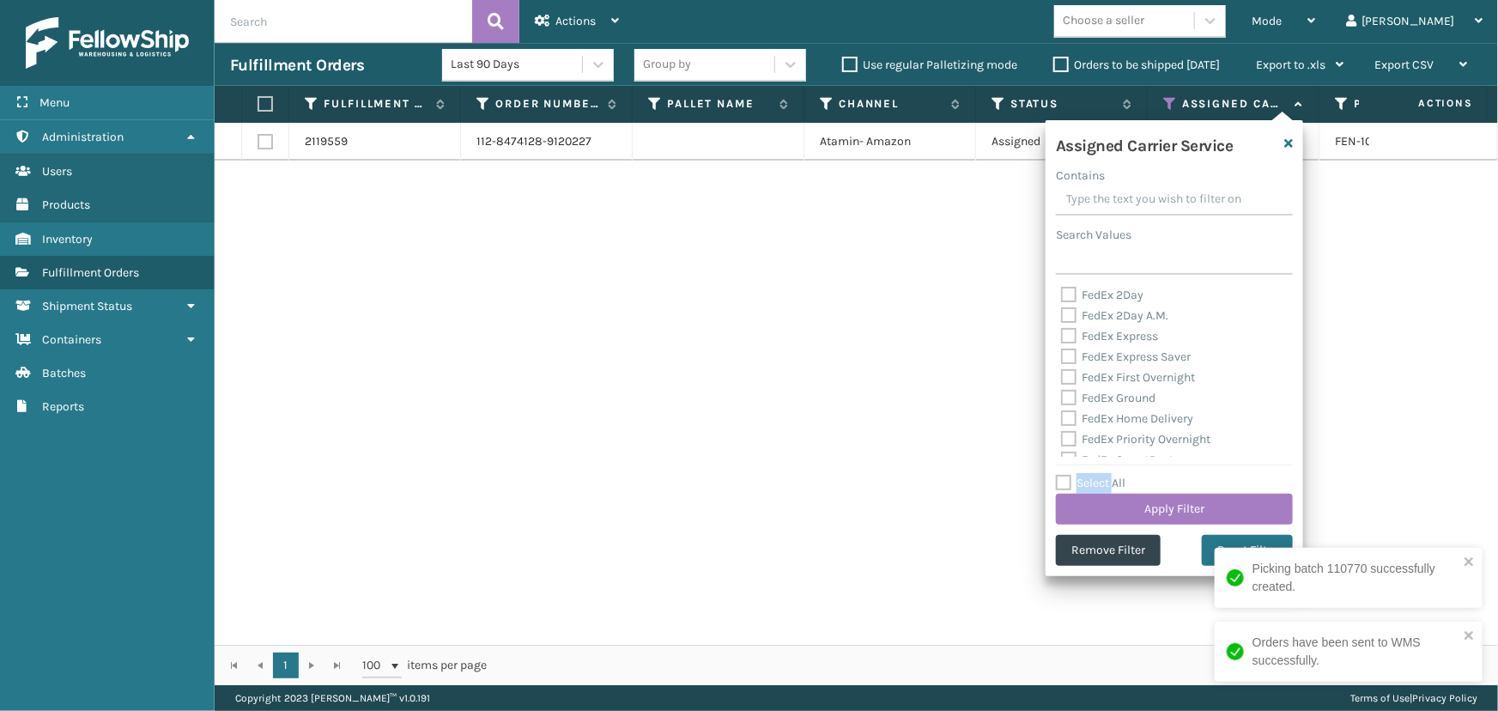
checkbox input "false"
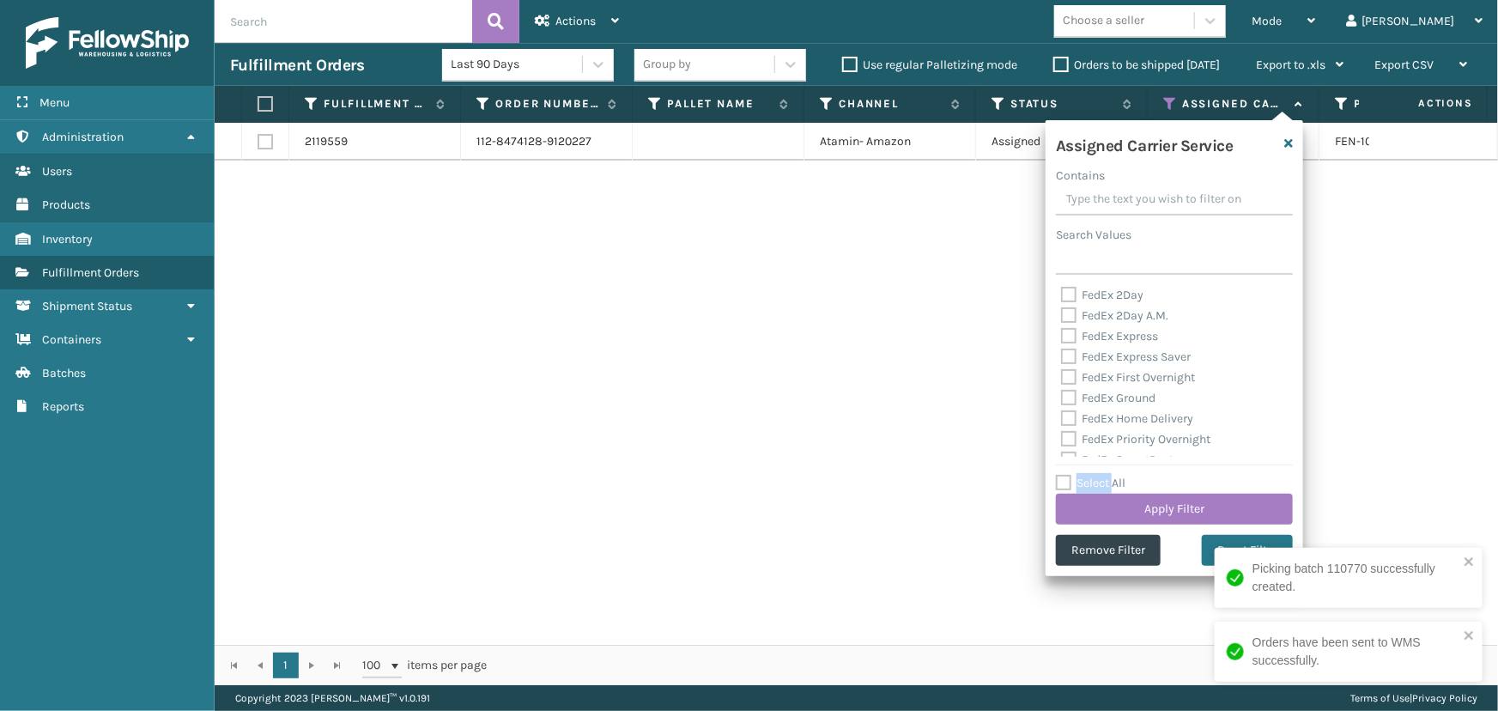
checkbox input "false"
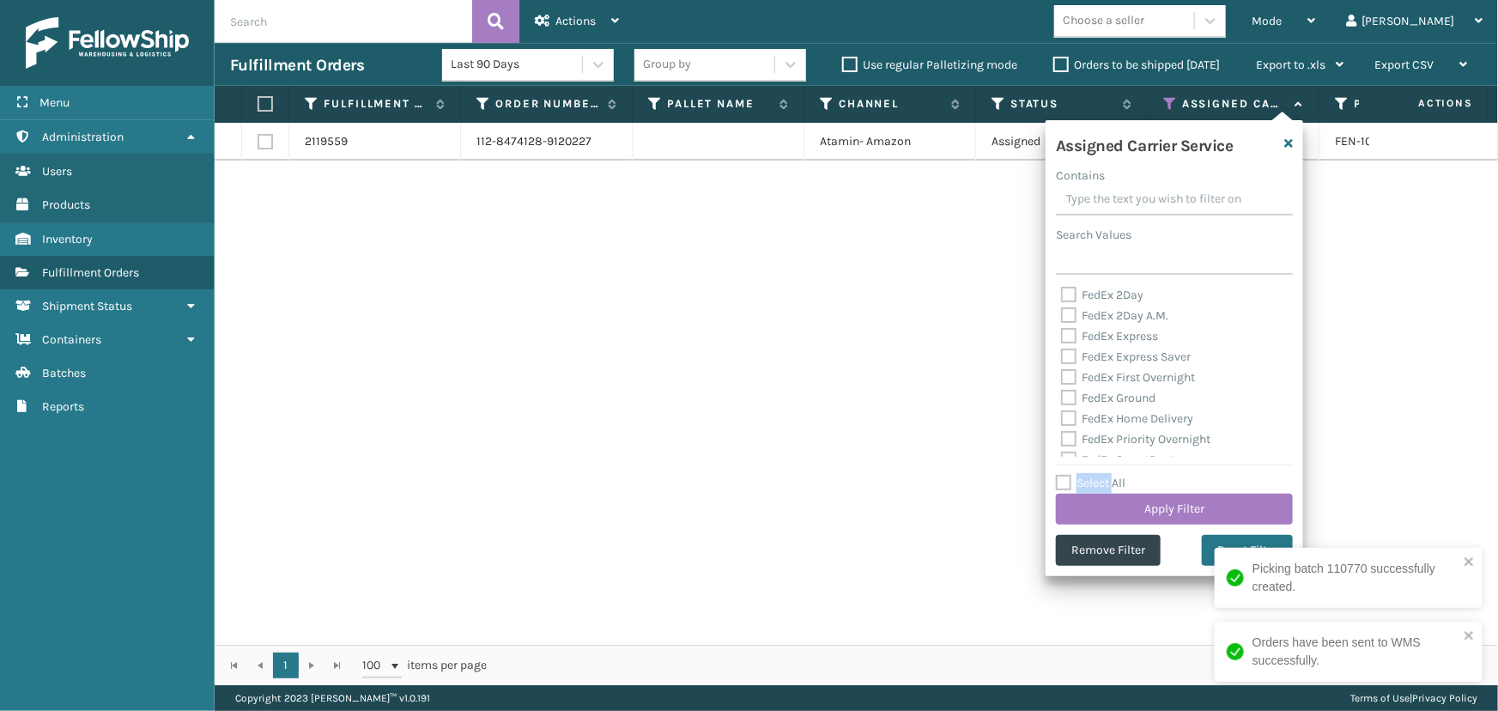
checkbox input "false"
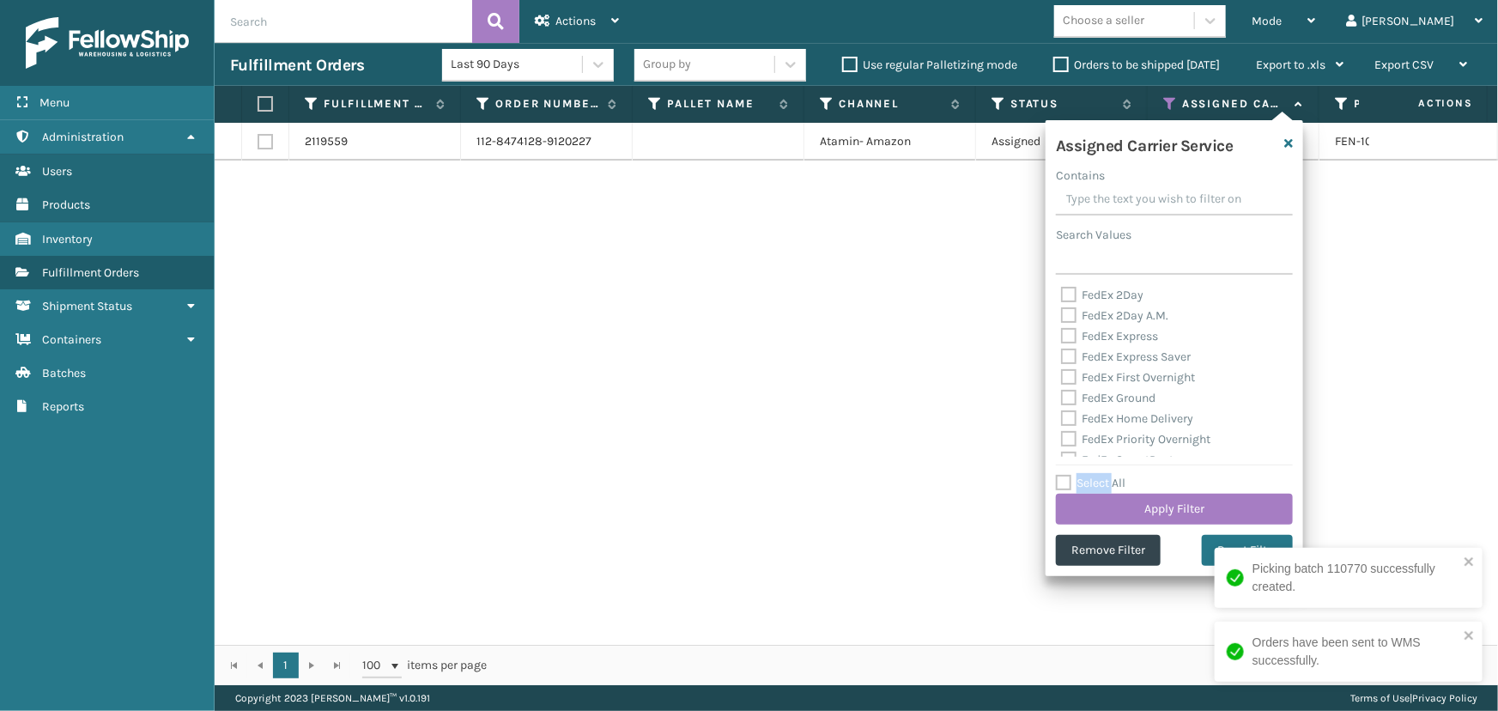
checkbox input "false"
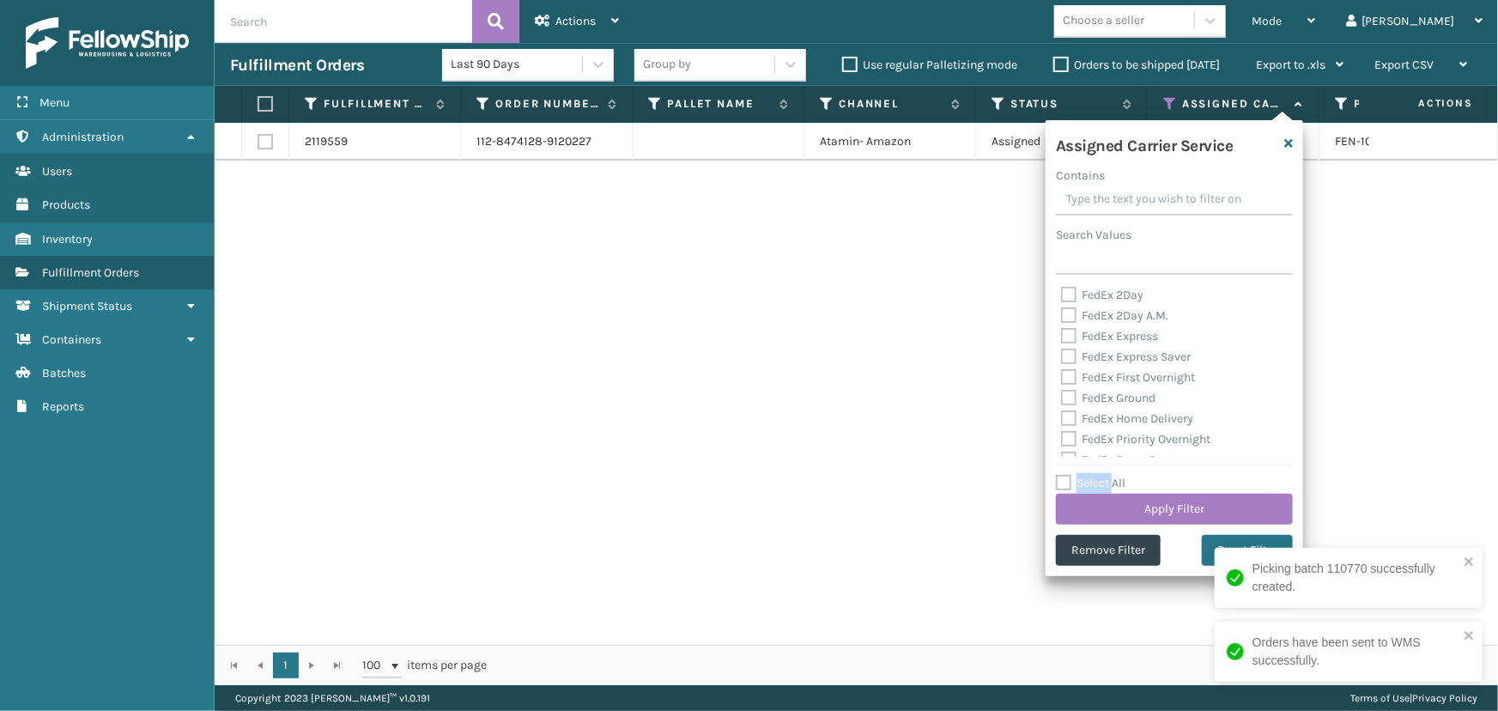
checkbox input "false"
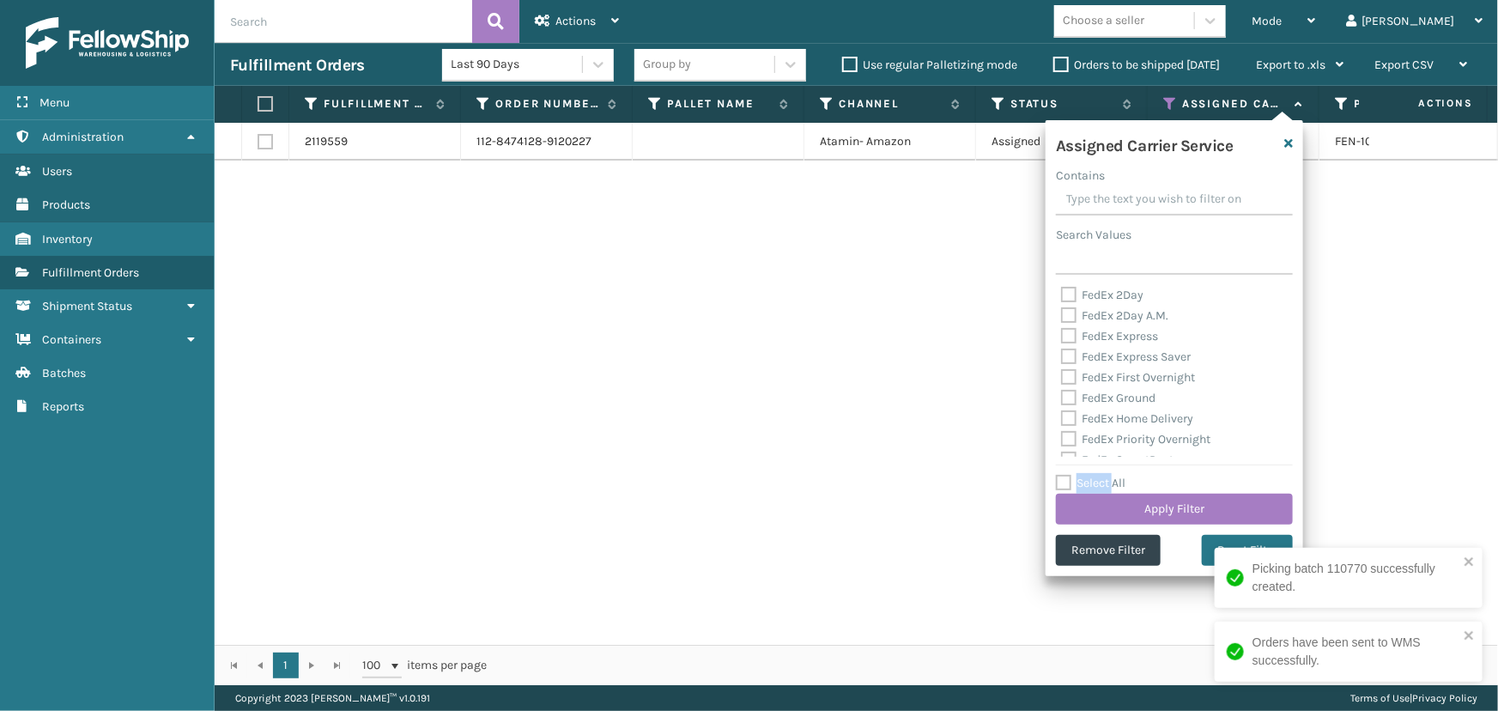
checkbox input "false"
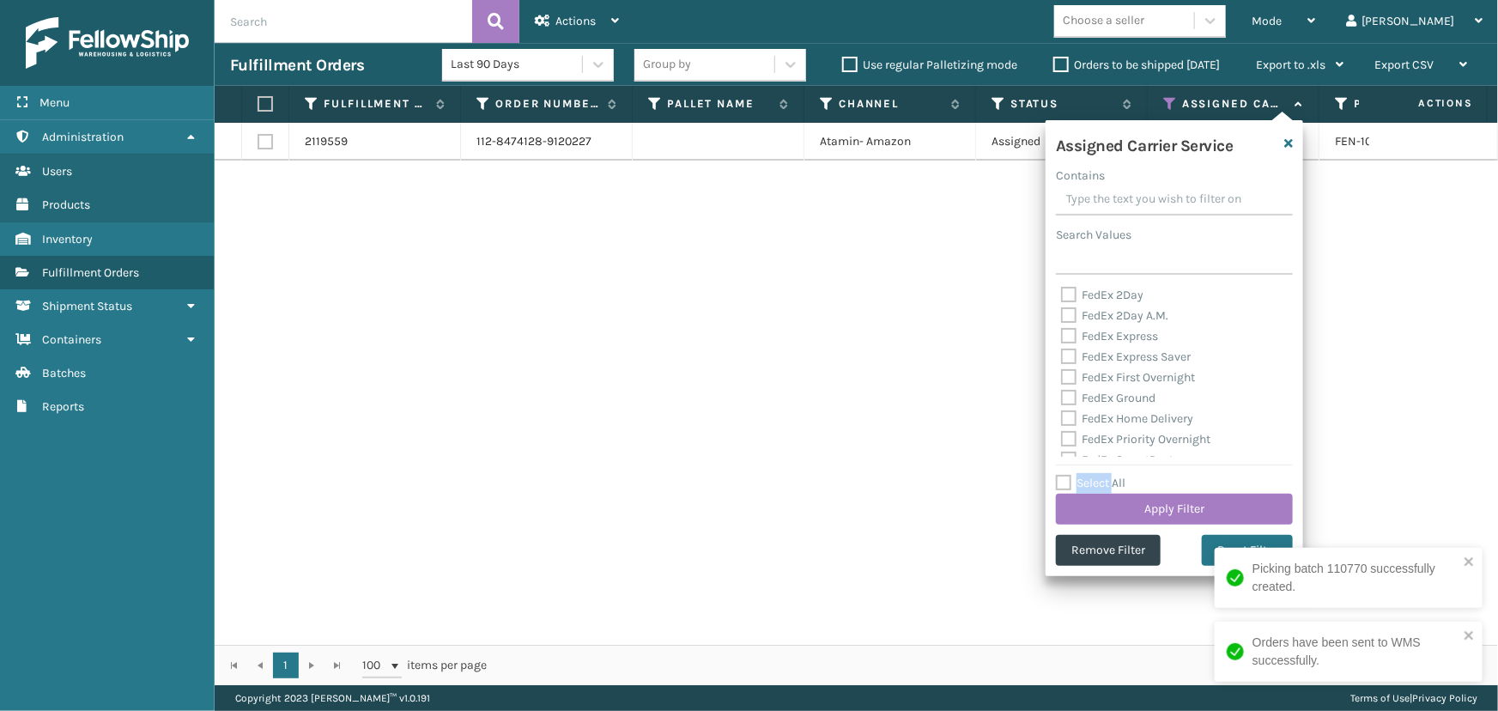
checkbox input "false"
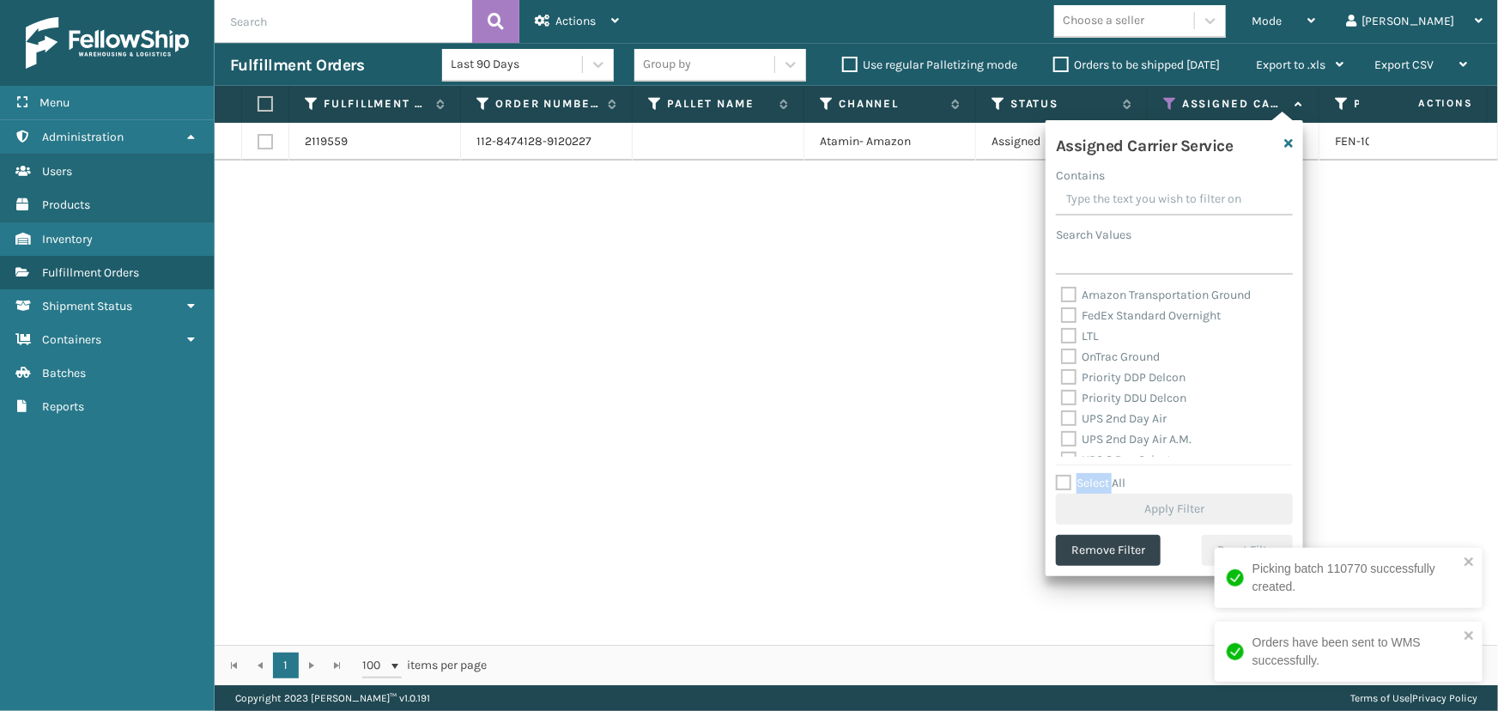
scroll to position [233, 0]
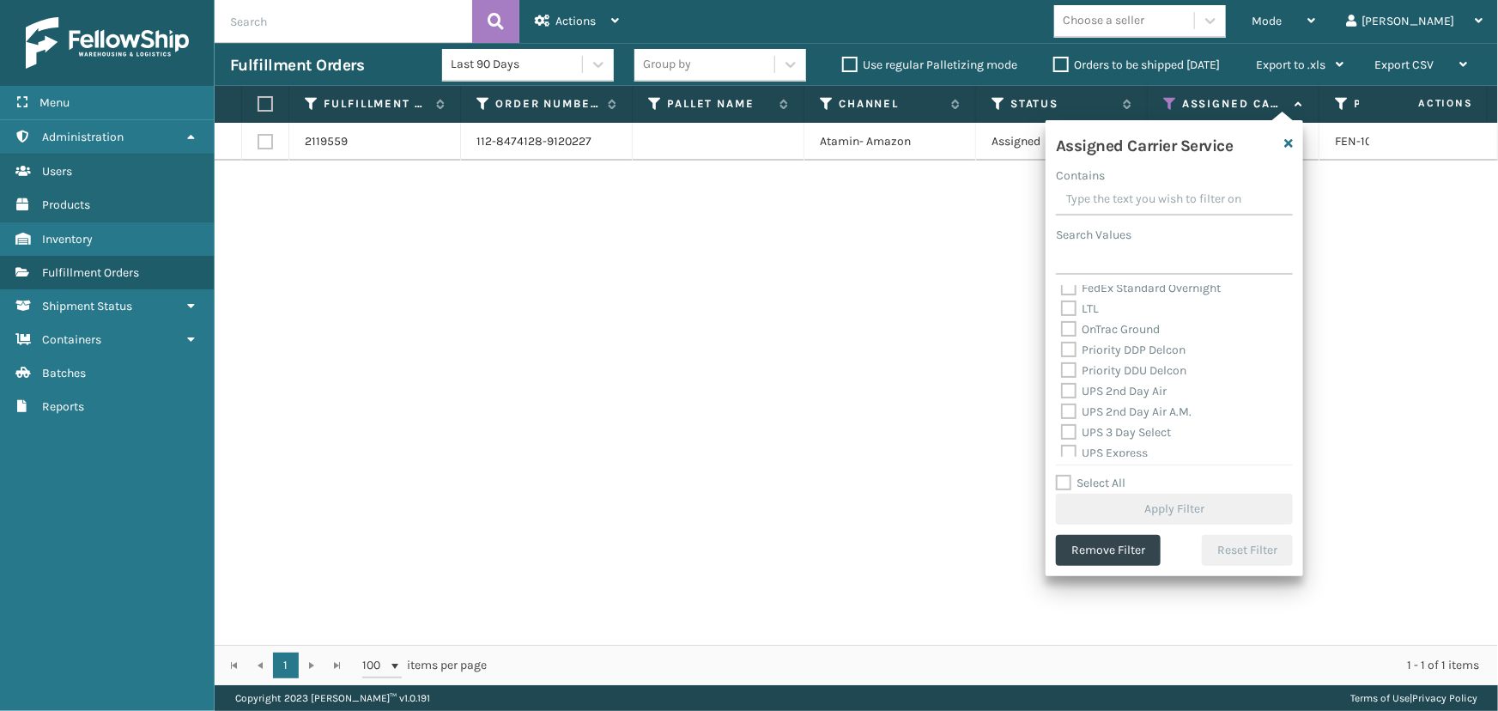
click at [1097, 394] on label "UPS 2nd Day Air" at bounding box center [1114, 391] width 106 height 15
click at [1062, 392] on input "UPS 2nd Day Air" at bounding box center [1061, 386] width 1 height 11
checkbox input "true"
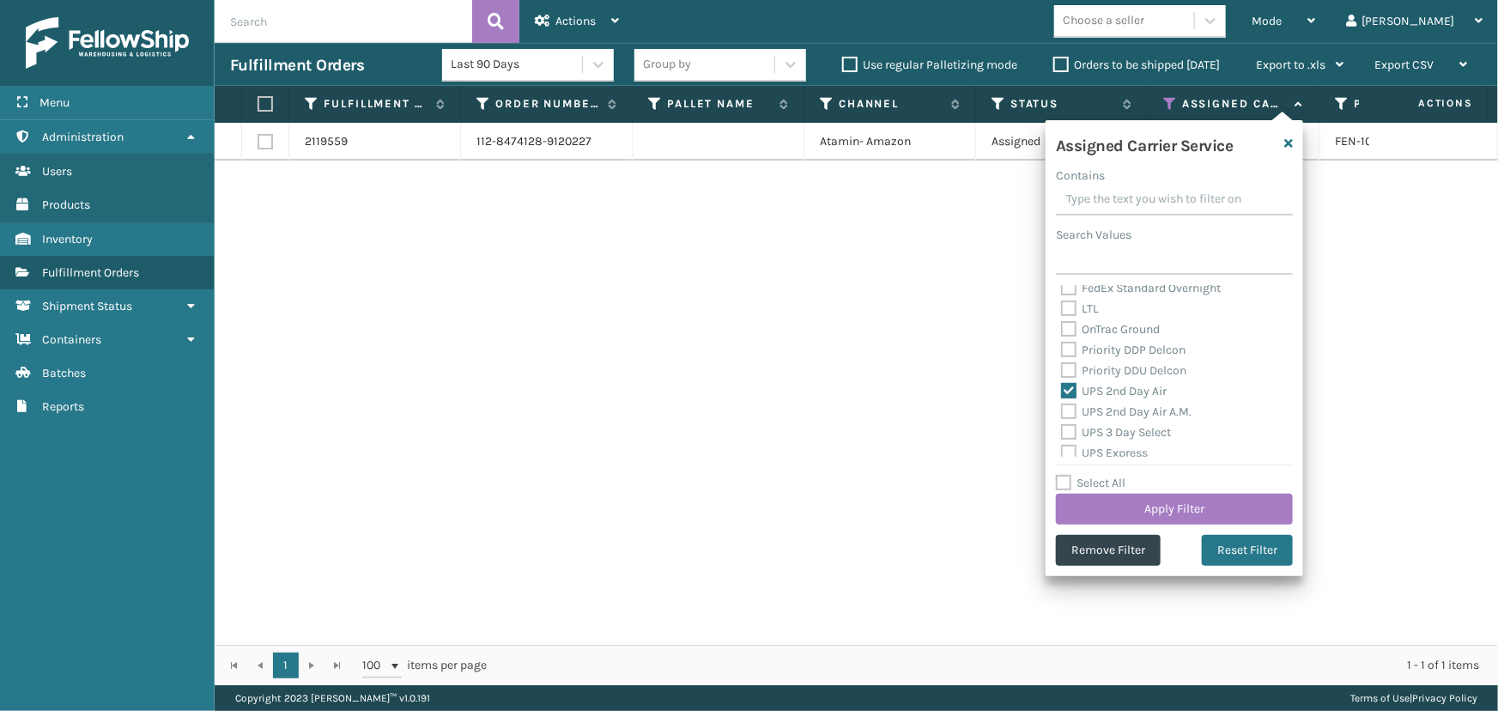
click at [1103, 412] on label "UPS 2nd Day Air A.M." at bounding box center [1126, 411] width 130 height 15
click at [1062, 412] on input "UPS 2nd Day Air A.M." at bounding box center [1061, 407] width 1 height 11
checkbox input "true"
click at [1111, 426] on label "UPS 3 Day Select" at bounding box center [1116, 432] width 110 height 15
click at [1062, 426] on input "UPS 3 Day Select" at bounding box center [1061, 427] width 1 height 11
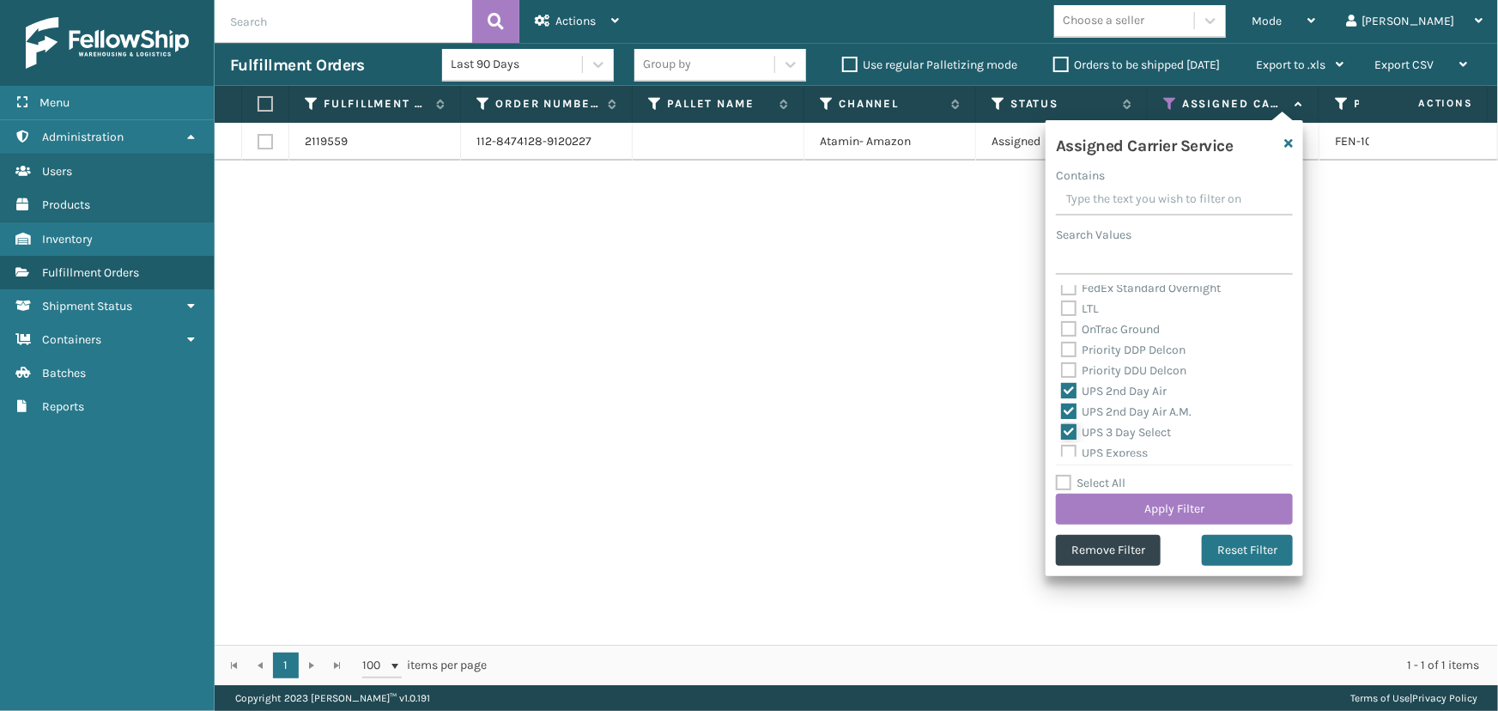
checkbox input "true"
drag, startPoint x: 1102, startPoint y: 373, endPoint x: 1107, endPoint y: 397, distance: 24.6
click at [1102, 377] on label "UPS Express" at bounding box center [1104, 374] width 87 height 15
click at [1062, 376] on input "UPS Express" at bounding box center [1061, 370] width 1 height 11
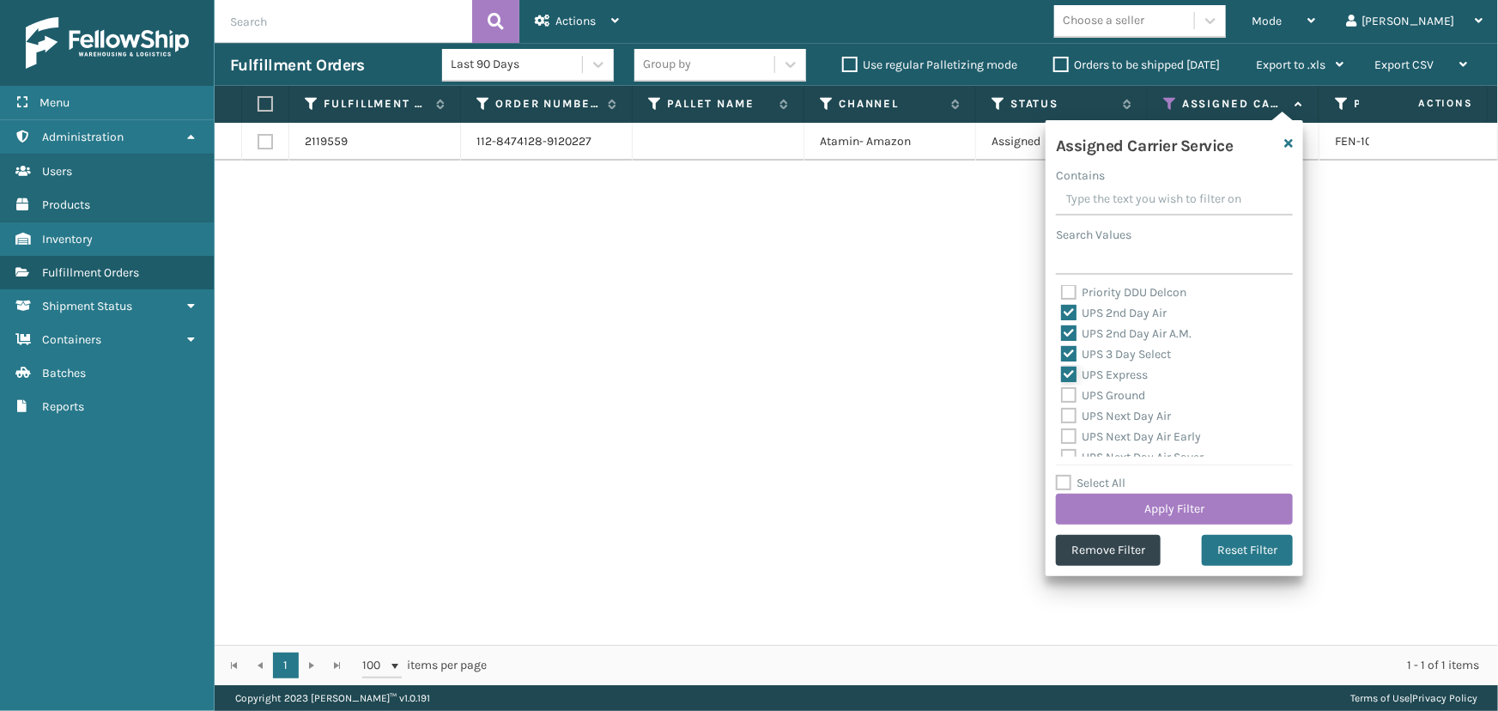
checkbox input "true"
drag, startPoint x: 1107, startPoint y: 399, endPoint x: 1111, endPoint y: 409, distance: 10.0
click at [1107, 401] on label "UPS Ground" at bounding box center [1103, 395] width 84 height 15
click at [1062, 397] on input "UPS Ground" at bounding box center [1061, 390] width 1 height 11
checkbox input "true"
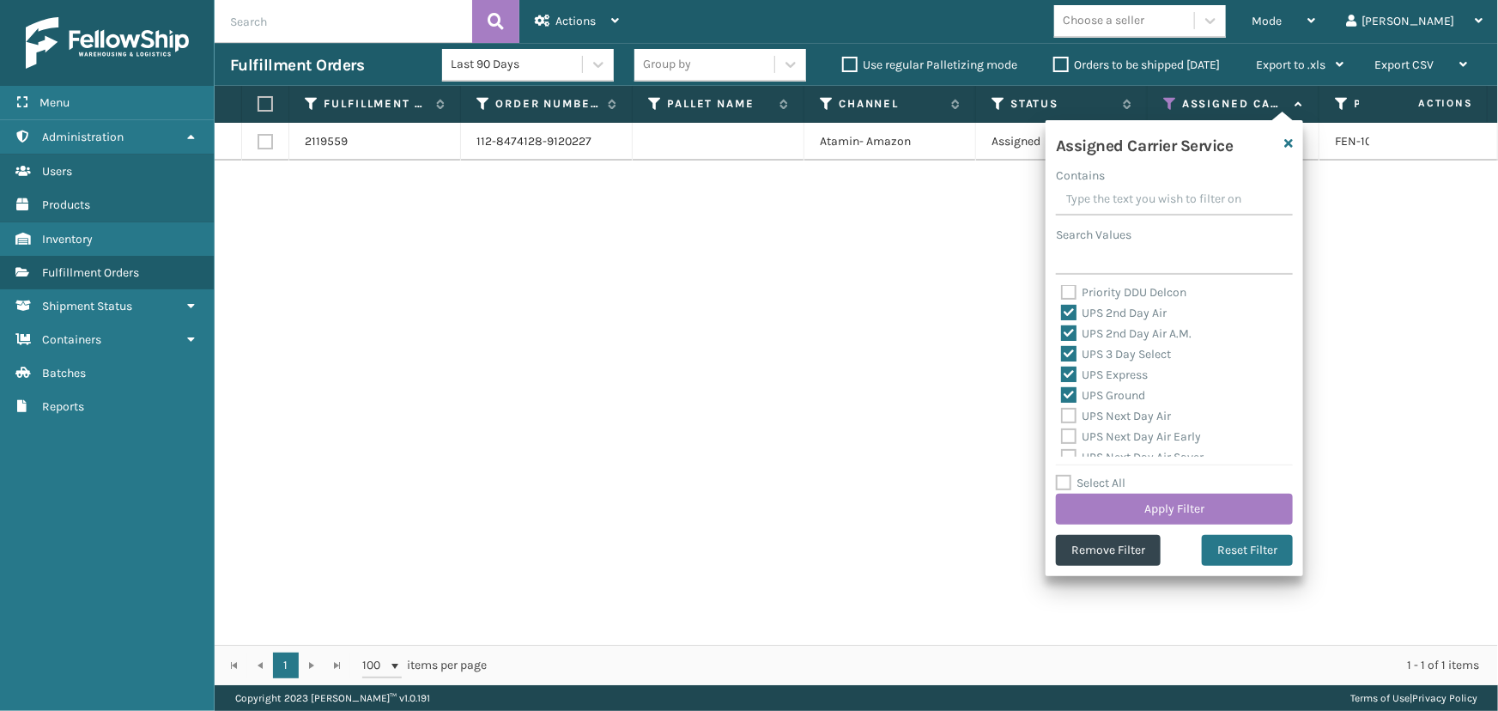
click at [1113, 420] on label "UPS Next Day Air" at bounding box center [1116, 416] width 110 height 15
click at [1062, 417] on input "UPS Next Day Air" at bounding box center [1061, 411] width 1 height 11
checkbox input "true"
click at [1116, 433] on label "UPS Next Day Air Early" at bounding box center [1131, 436] width 140 height 15
click at [1062, 433] on input "UPS Next Day Air Early" at bounding box center [1061, 432] width 1 height 11
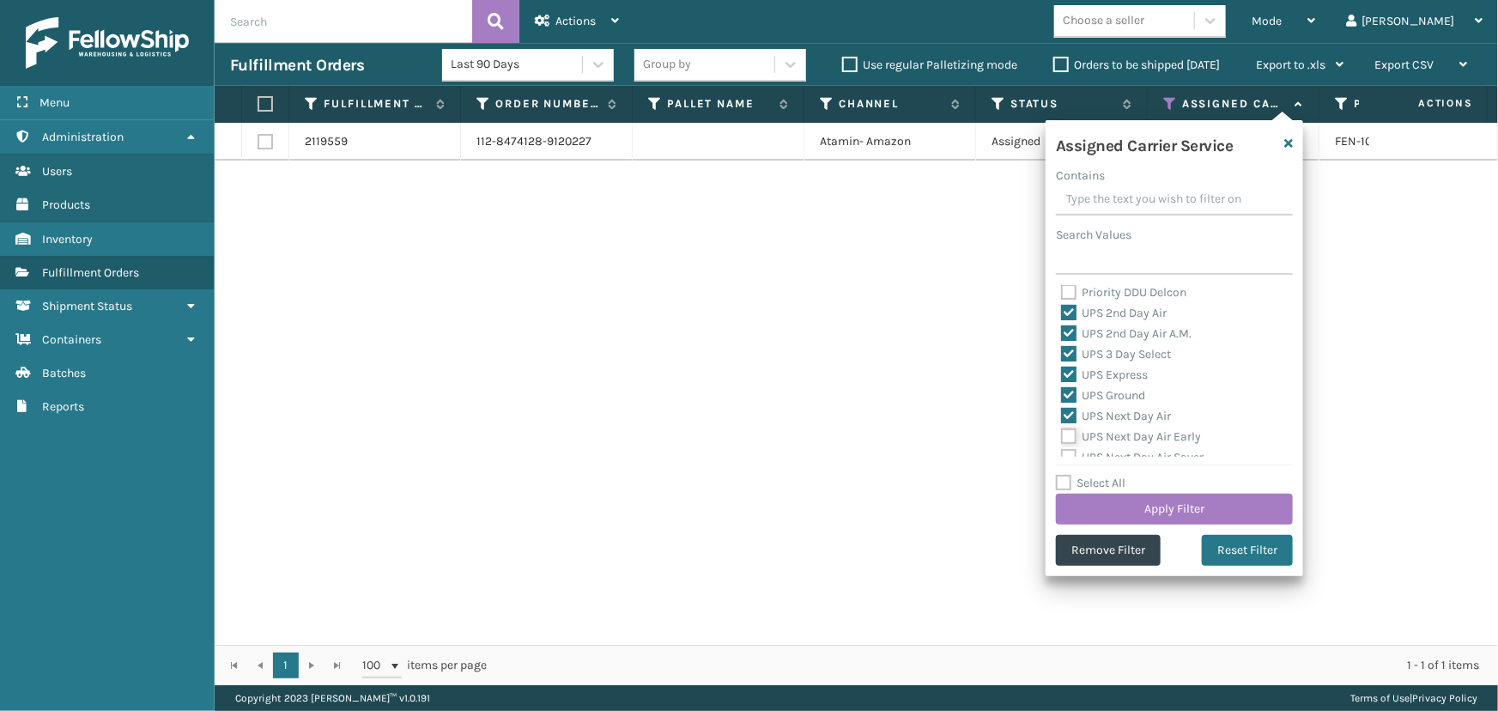
checkbox input "true"
click at [1112, 378] on label "UPS Next Day Air Saver" at bounding box center [1132, 379] width 142 height 15
click at [1062, 378] on input "UPS Next Day Air Saver" at bounding box center [1061, 374] width 1 height 11
checkbox input "true"
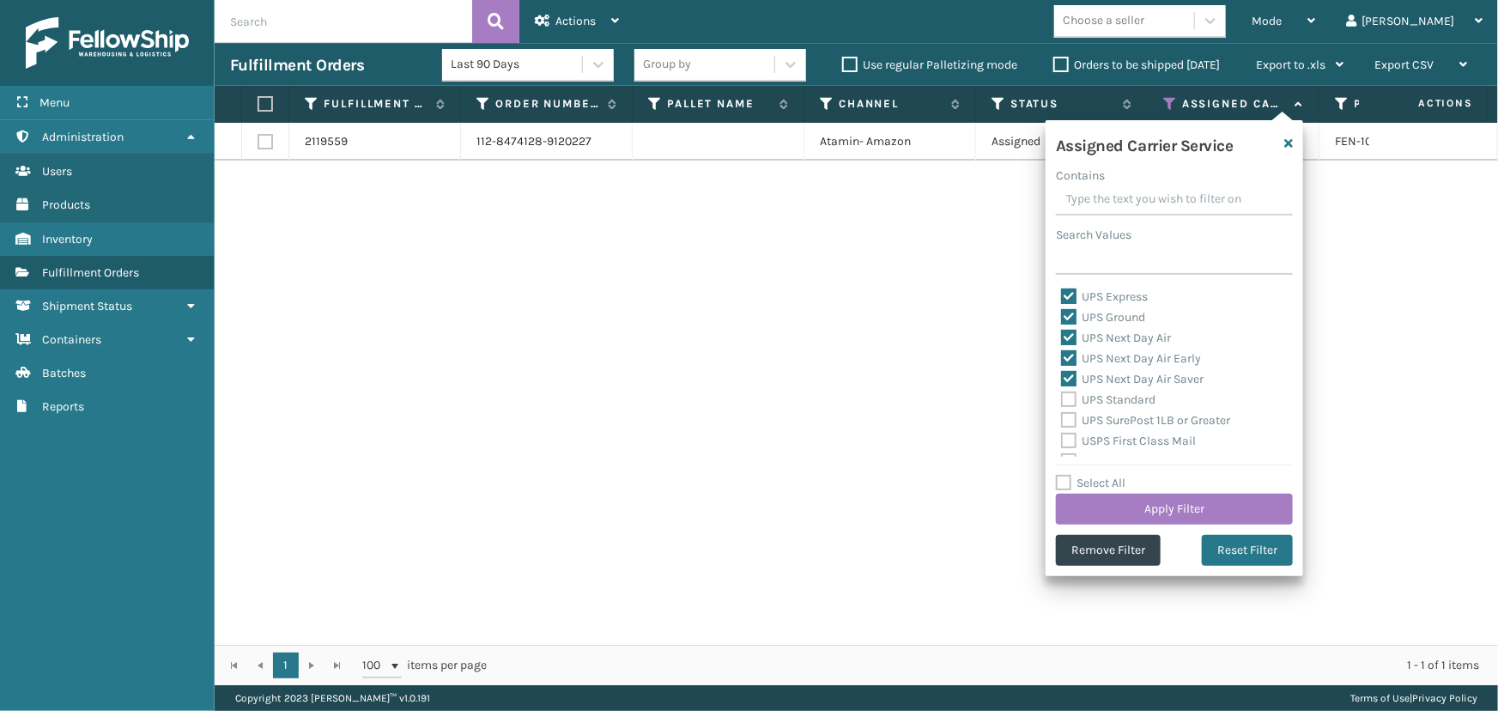
click at [1114, 407] on div "UPS Standard" at bounding box center [1174, 400] width 227 height 21
click at [1118, 420] on label "UPS SurePost 1LB or Greater" at bounding box center [1145, 420] width 169 height 15
click at [1062, 420] on input "UPS SurePost 1LB or Greater" at bounding box center [1061, 415] width 1 height 11
checkbox input "true"
click at [1115, 405] on label "UPS Standard" at bounding box center [1108, 399] width 94 height 15
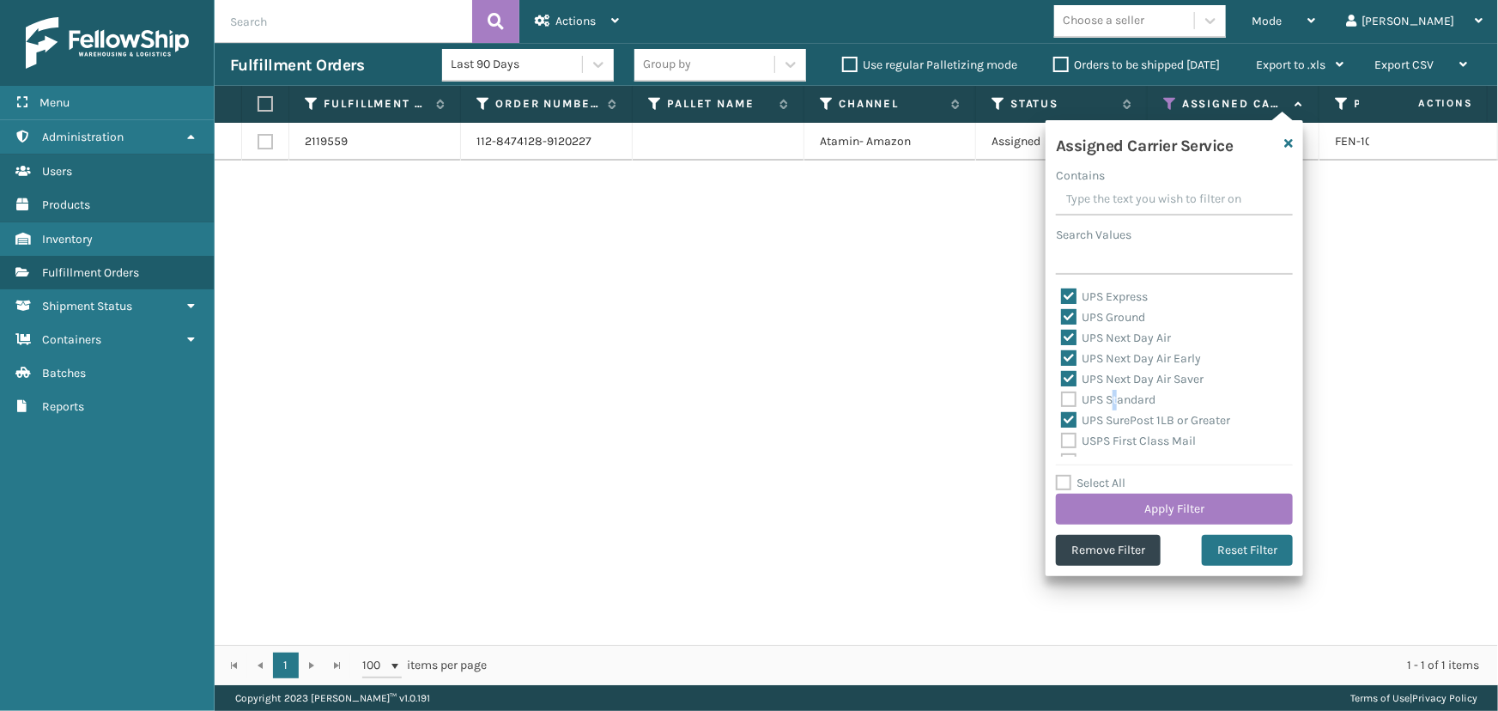
click at [1114, 398] on label "UPS Standard" at bounding box center [1108, 399] width 94 height 15
click at [1062, 398] on input "UPS Standard" at bounding box center [1061, 395] width 1 height 11
checkbox input "true"
click at [1152, 518] on button "Apply Filter" at bounding box center [1174, 509] width 237 height 31
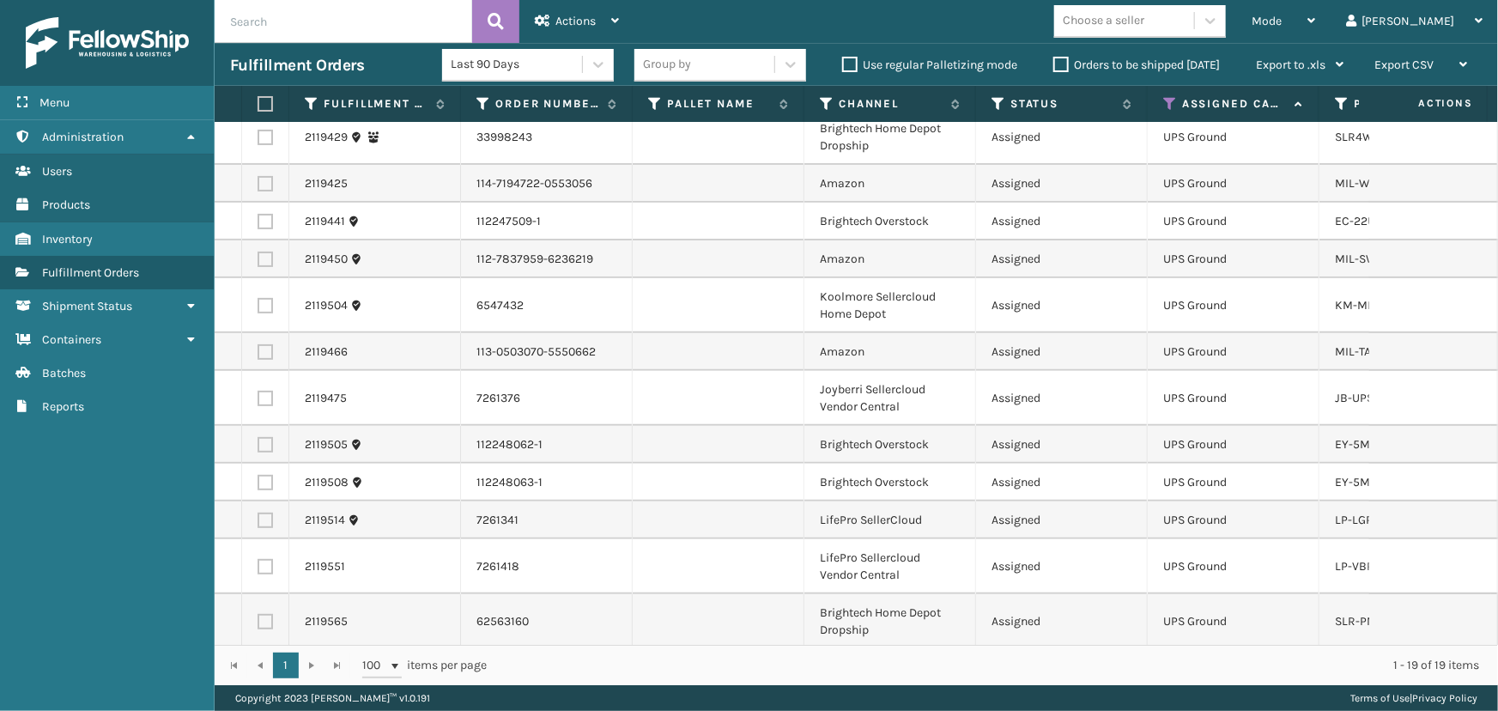
scroll to position [343, 0]
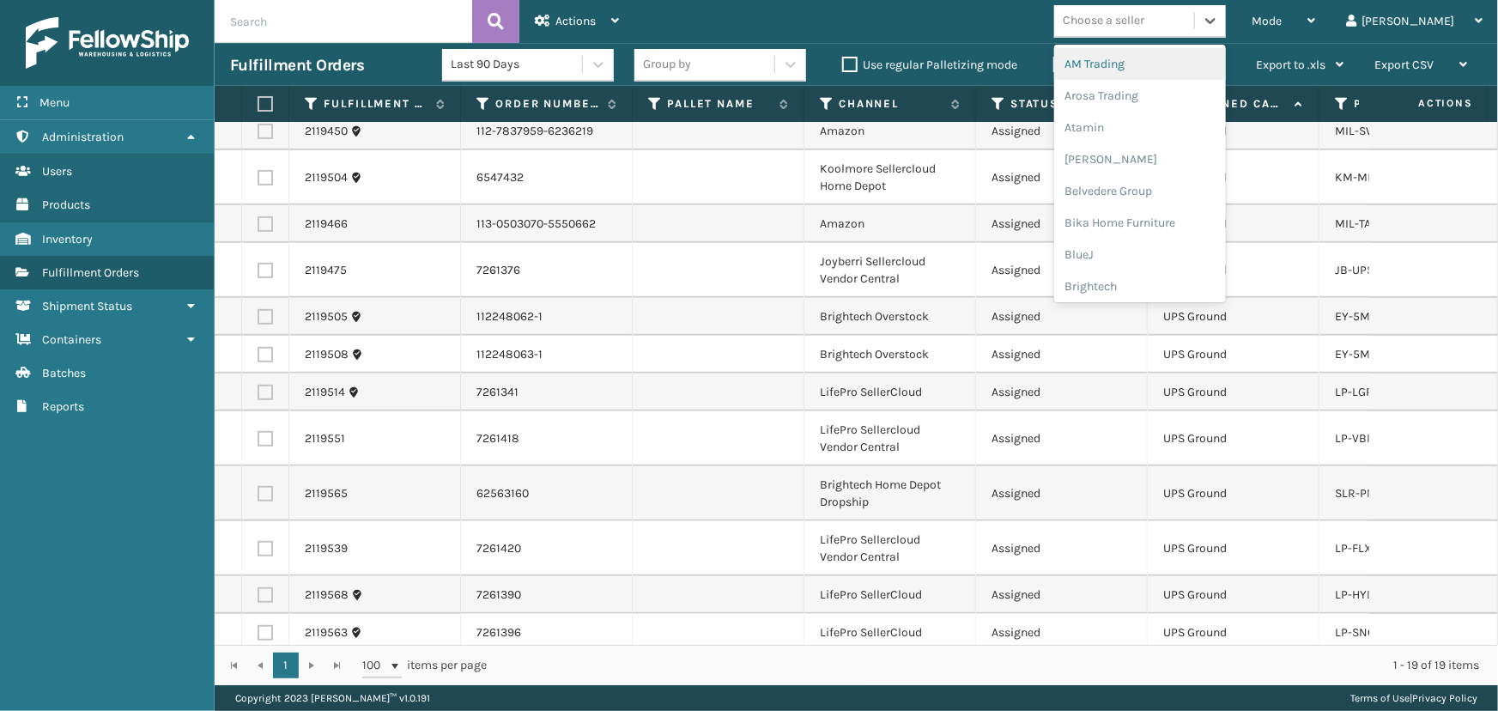
click at [1144, 21] on div "Choose a seller" at bounding box center [1104, 21] width 82 height 18
click at [1181, 162] on div "LifePro Fitness" at bounding box center [1140, 157] width 172 height 32
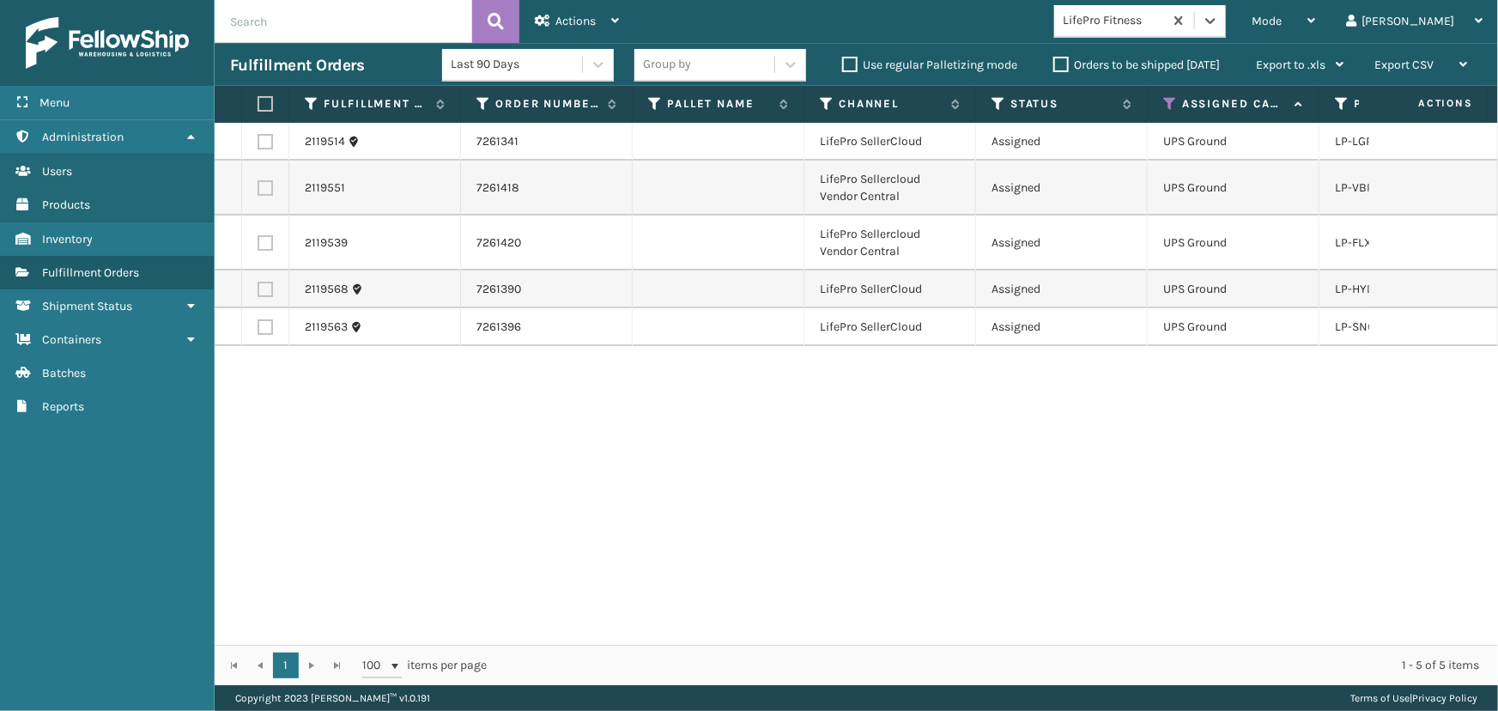
click at [266, 98] on label at bounding box center [263, 103] width 10 height 15
click at [258, 99] on input "checkbox" at bounding box center [258, 104] width 1 height 11
checkbox input "true"
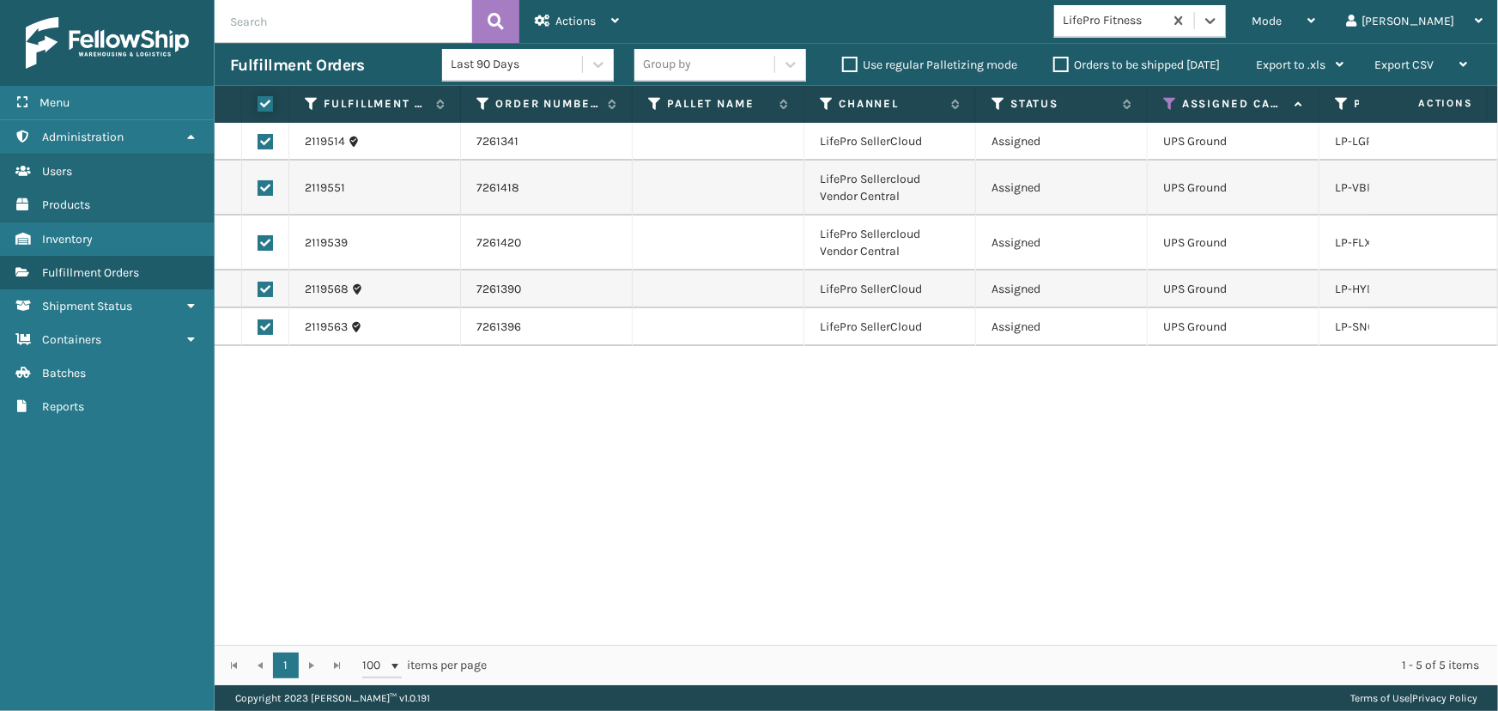
checkbox input "true"
click at [568, 13] on div "Actions" at bounding box center [577, 21] width 84 height 43
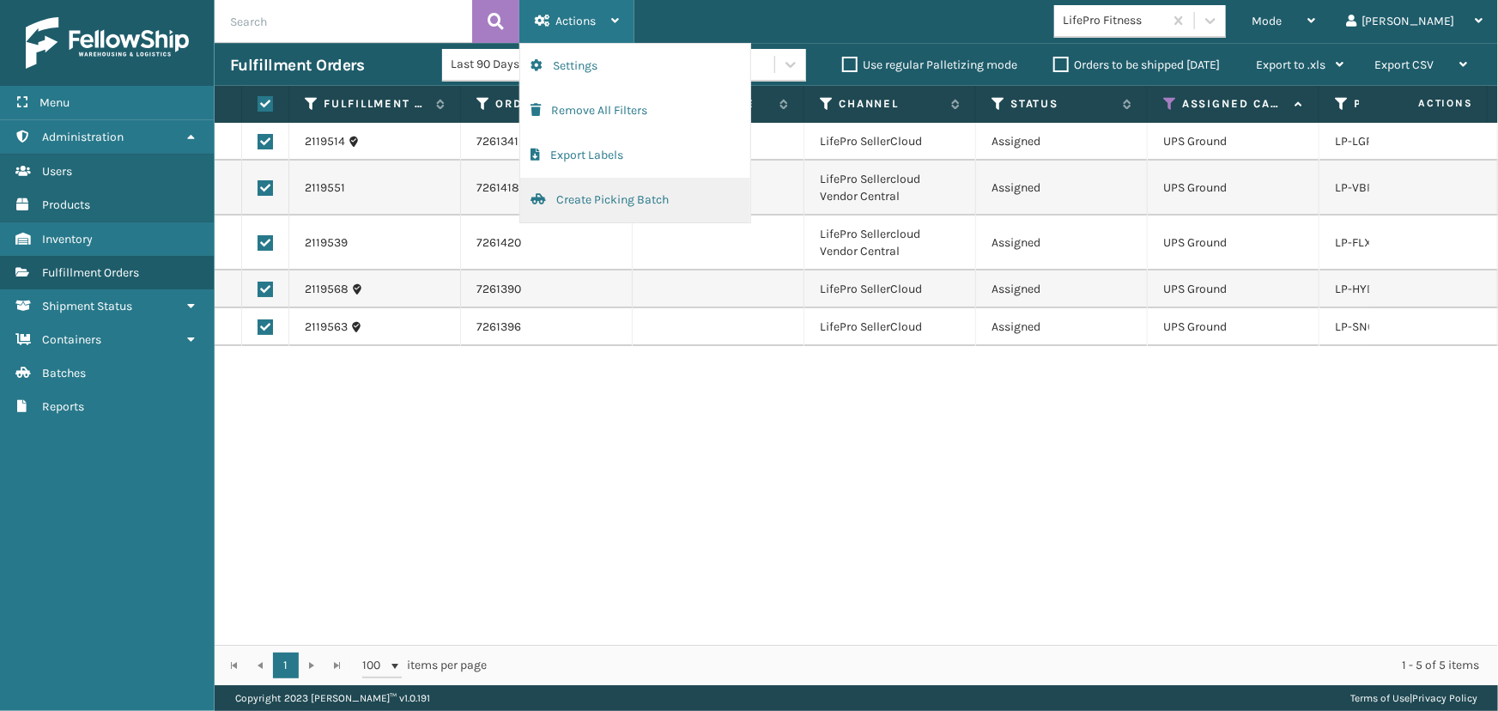
click at [619, 197] on button "Create Picking Batch" at bounding box center [635, 200] width 230 height 45
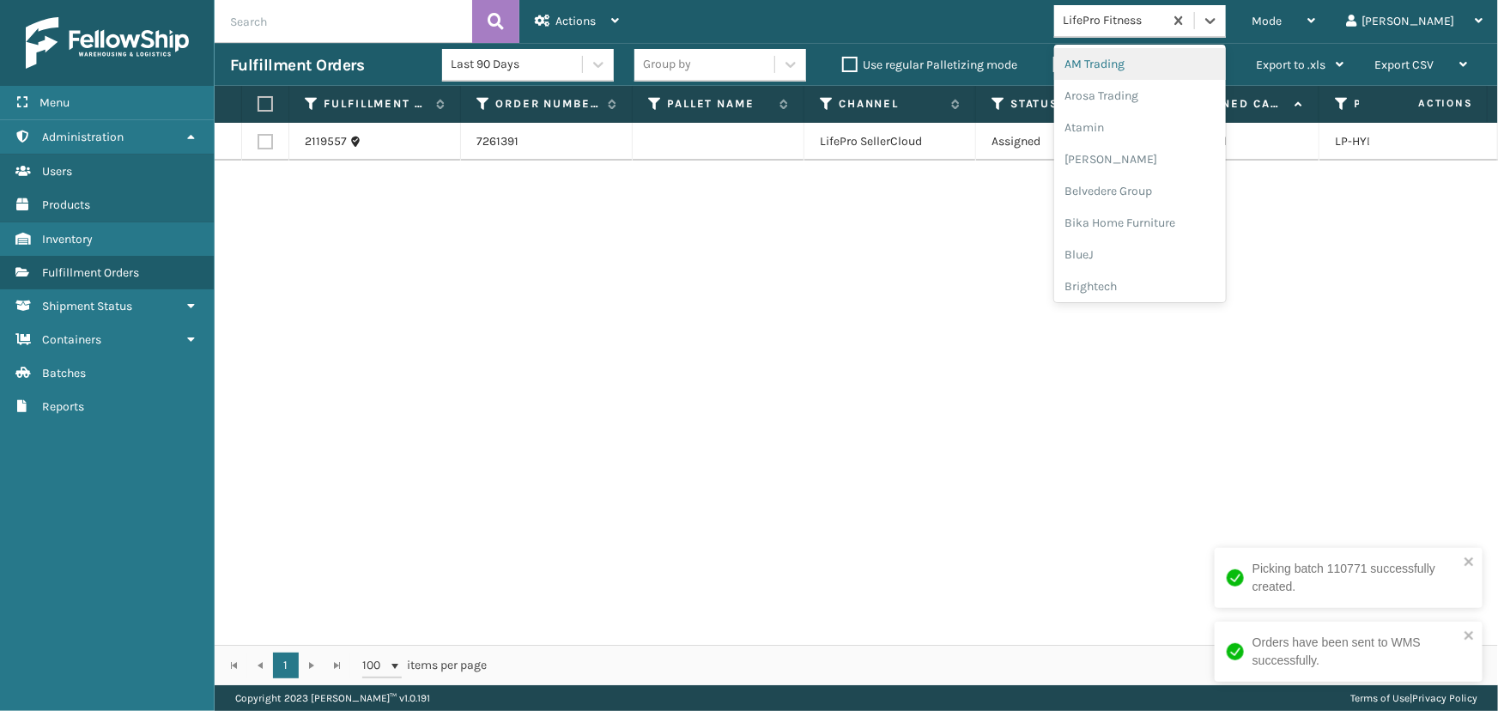
click at [1165, 19] on div "LifePro Fitness" at bounding box center [1114, 21] width 102 height 18
click at [1171, 294] on div "Brightech" at bounding box center [1140, 286] width 172 height 32
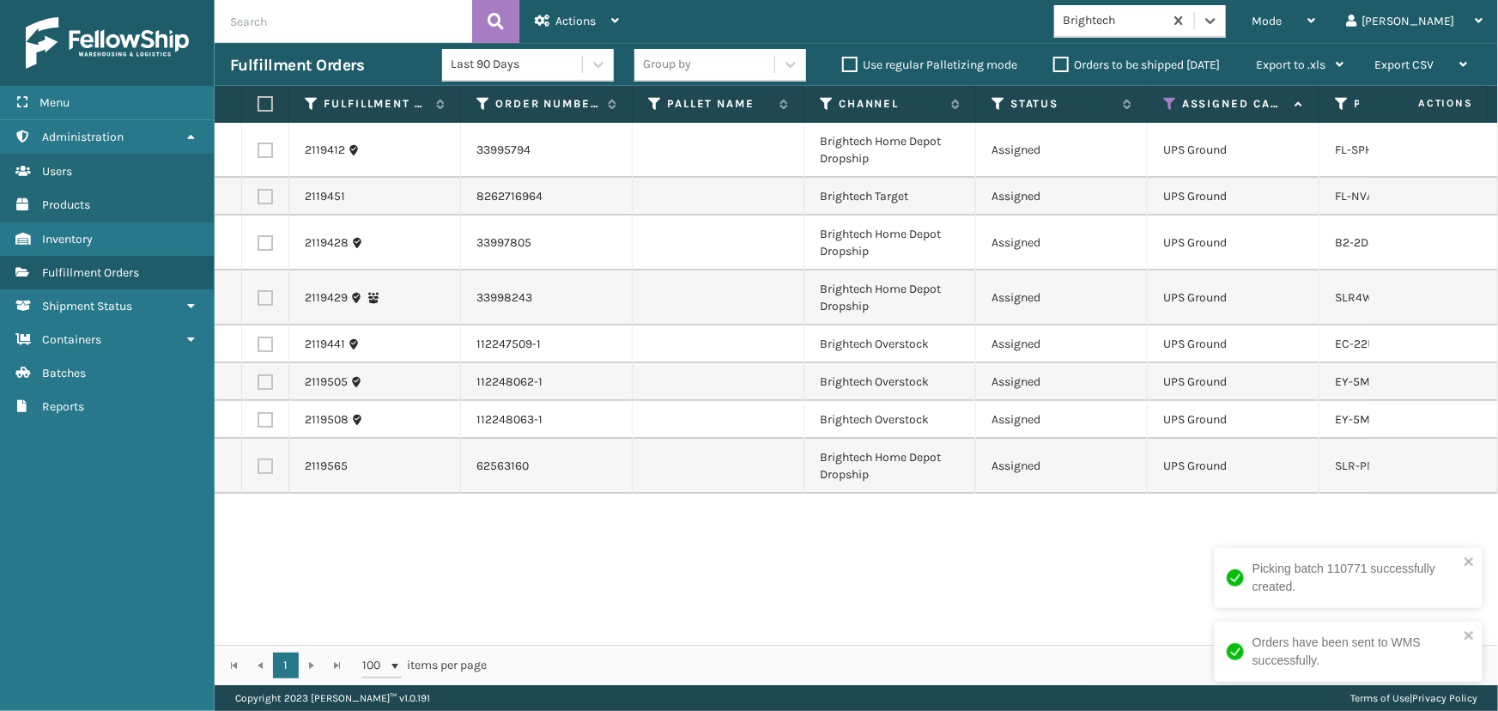
click at [268, 109] on label at bounding box center [263, 103] width 10 height 15
click at [258, 109] on input "checkbox" at bounding box center [258, 104] width 1 height 11
checkbox input "true"
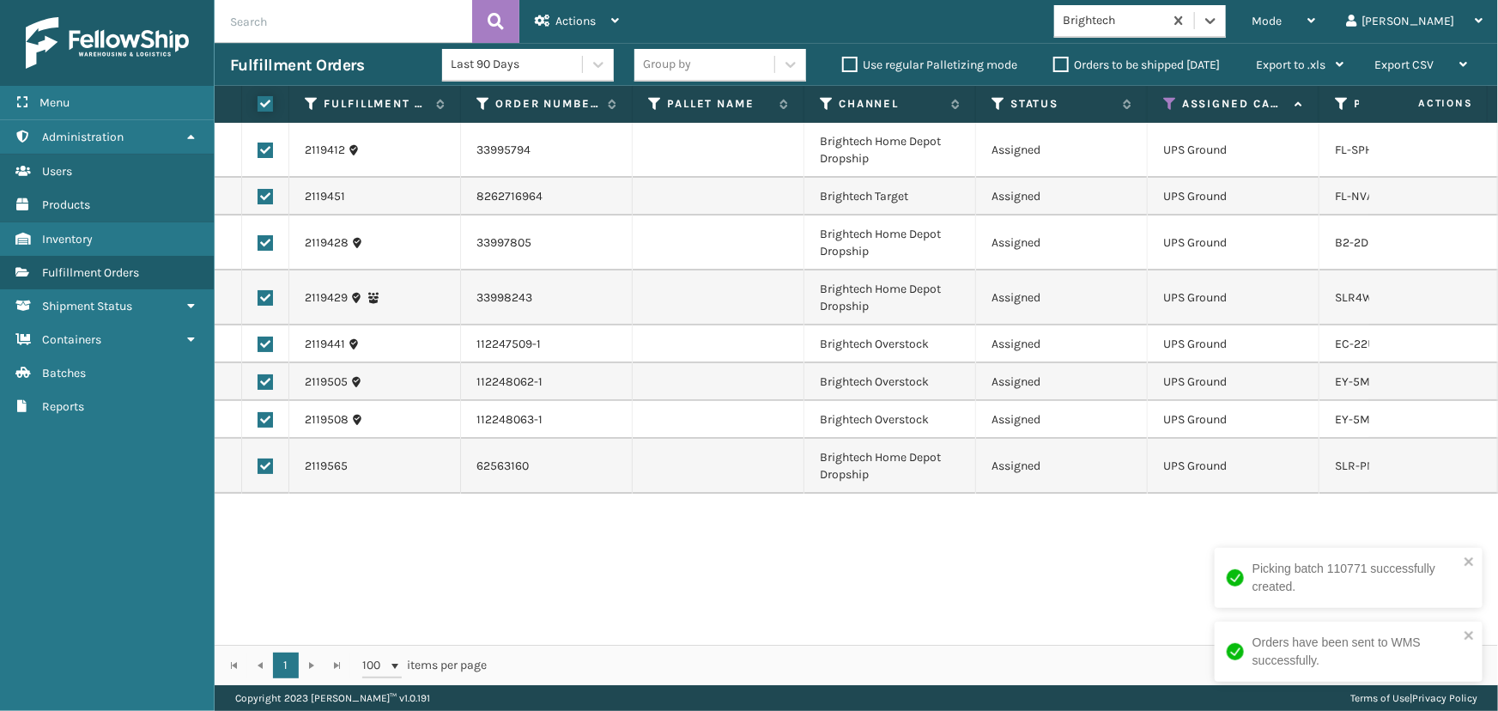
checkbox input "true"
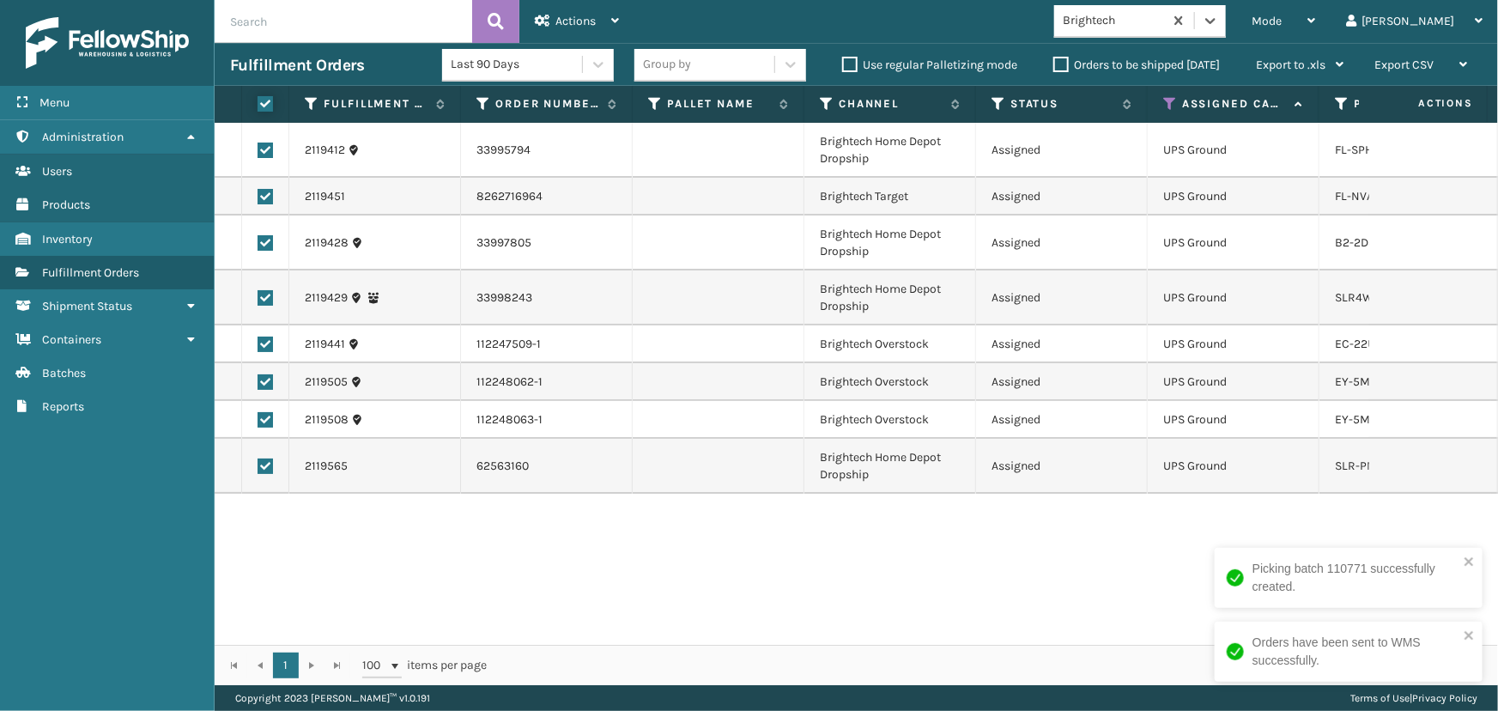
checkbox input "true"
click at [572, 13] on div "Actions" at bounding box center [577, 21] width 84 height 43
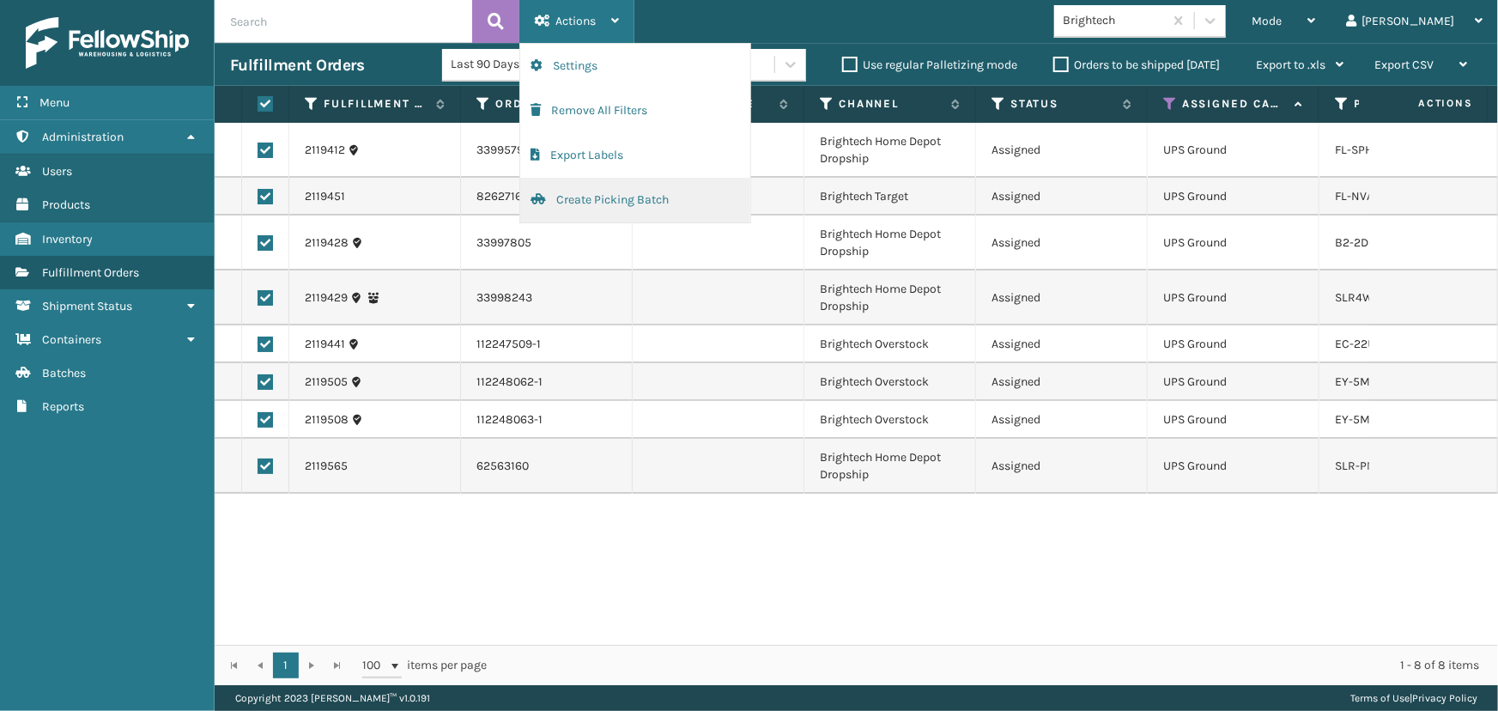
click at [604, 207] on button "Create Picking Batch" at bounding box center [635, 200] width 230 height 45
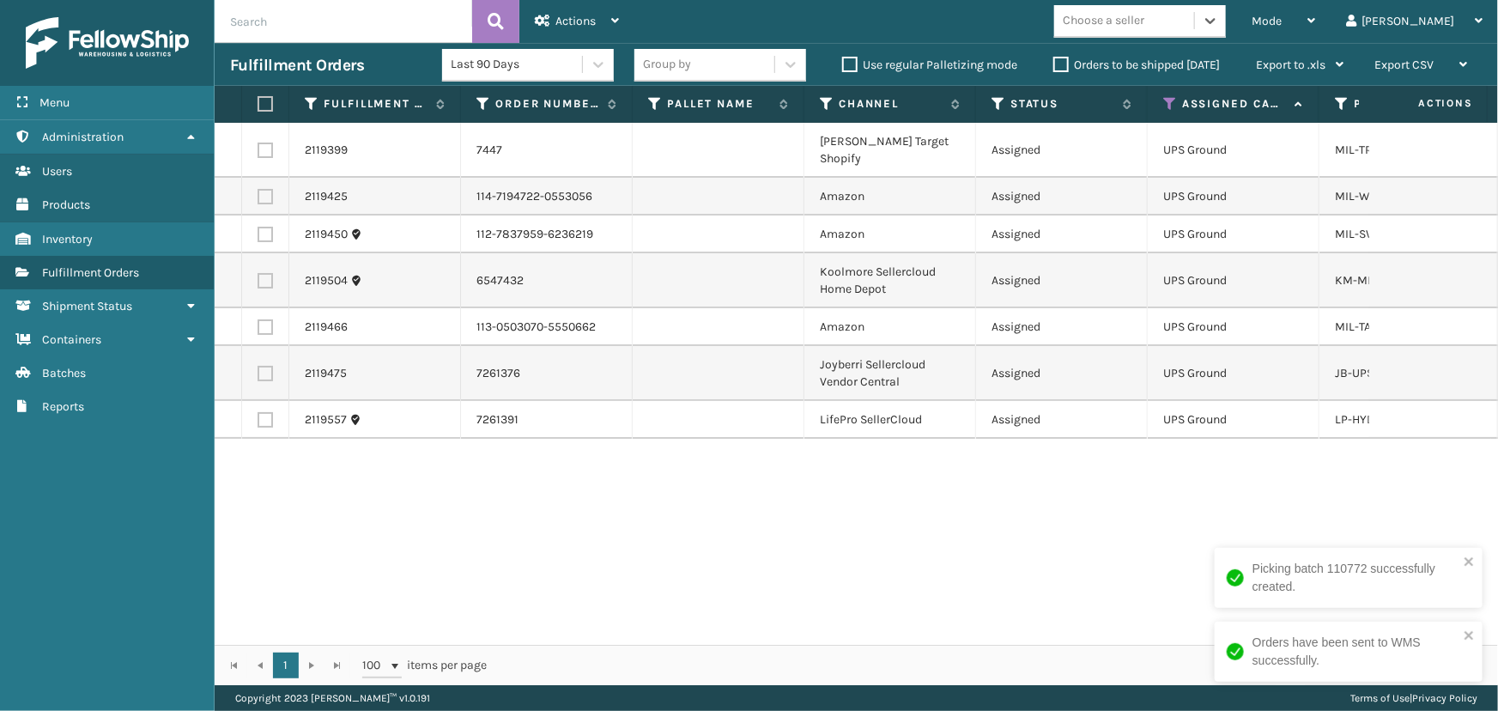
click at [1144, 22] on div "Choose a seller" at bounding box center [1104, 21] width 82 height 18
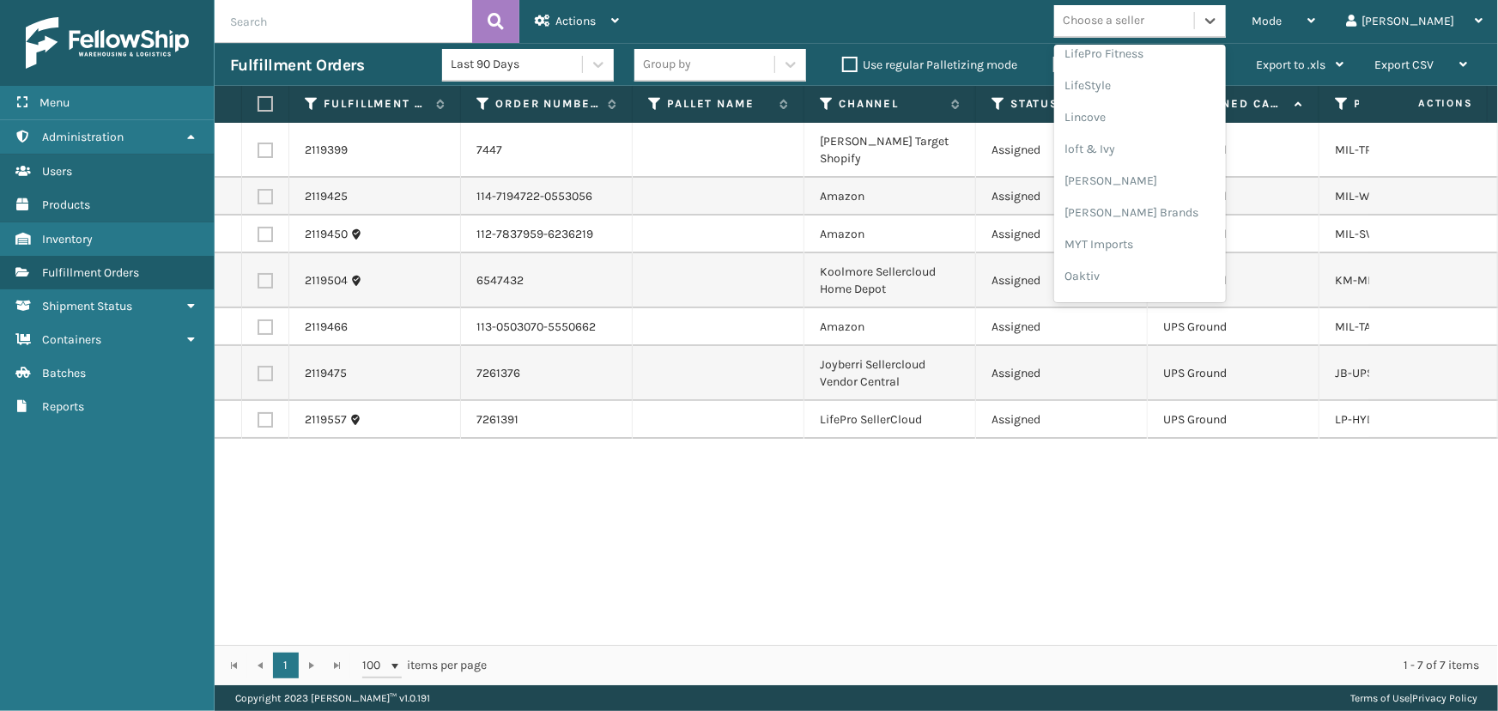
scroll to position [627, 0]
click at [1197, 226] on div "[PERSON_NAME] Brands" at bounding box center [1140, 231] width 172 height 32
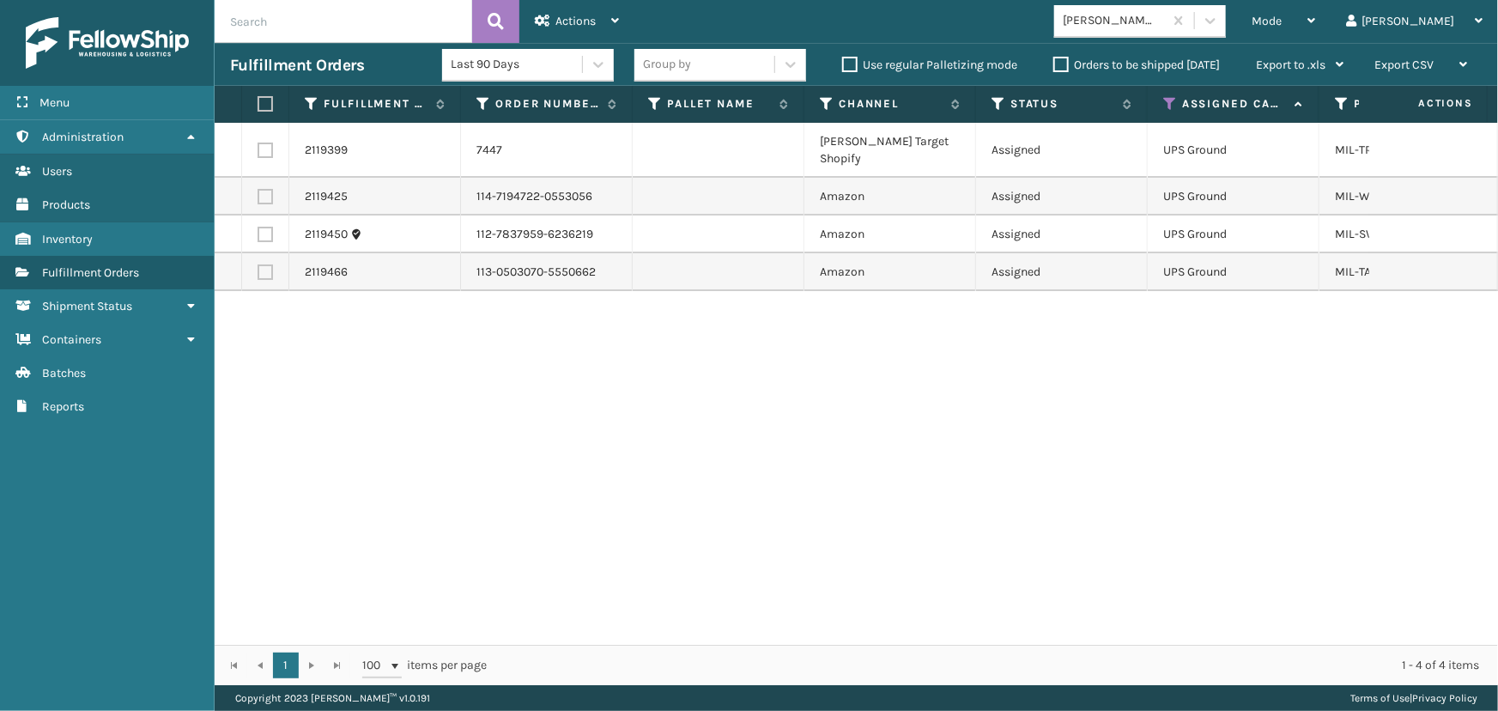
click at [267, 103] on label at bounding box center [263, 103] width 10 height 15
click at [258, 103] on input "checkbox" at bounding box center [258, 104] width 1 height 11
checkbox input "true"
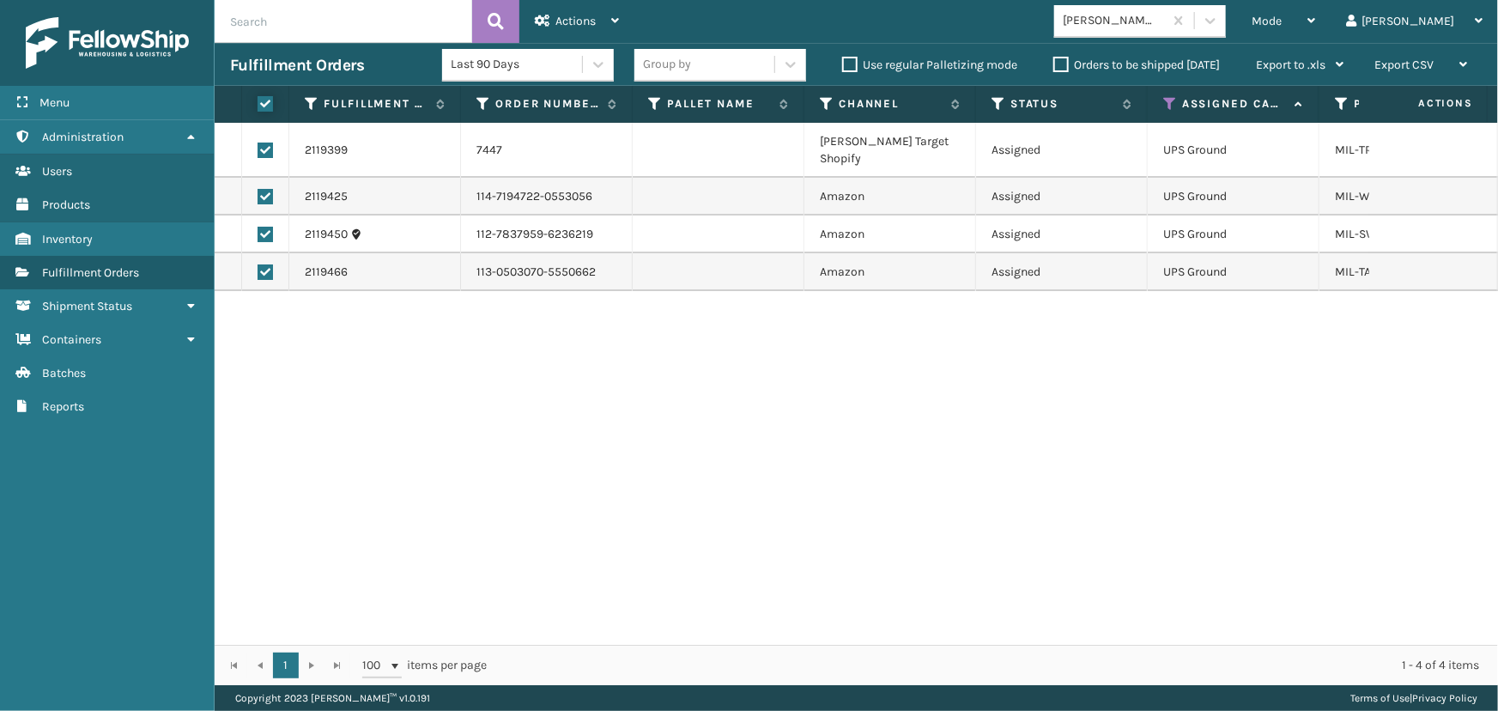
checkbox input "true"
click at [589, 19] on span "Actions" at bounding box center [575, 21] width 40 height 15
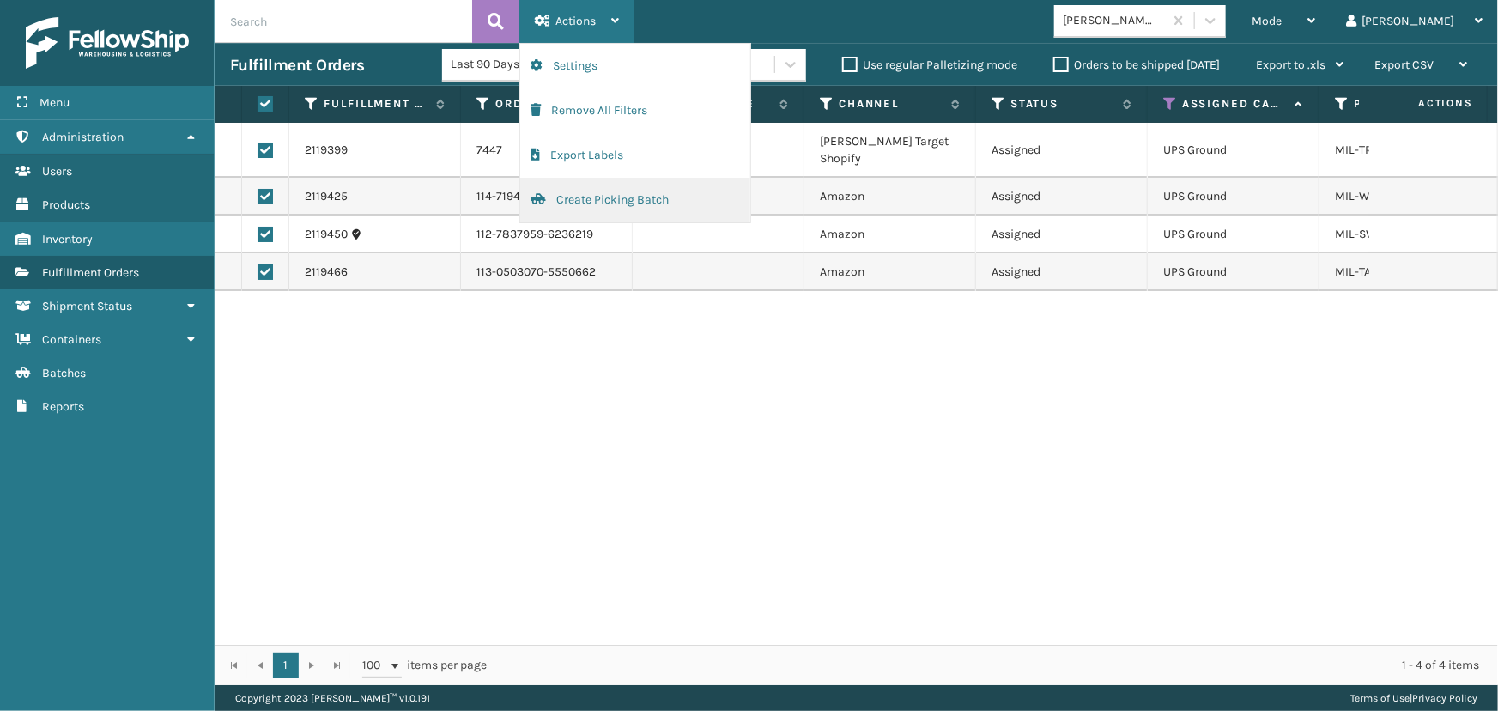
click at [613, 197] on button "Create Picking Batch" at bounding box center [635, 200] width 230 height 45
